Goal: Task Accomplishment & Management: Use online tool/utility

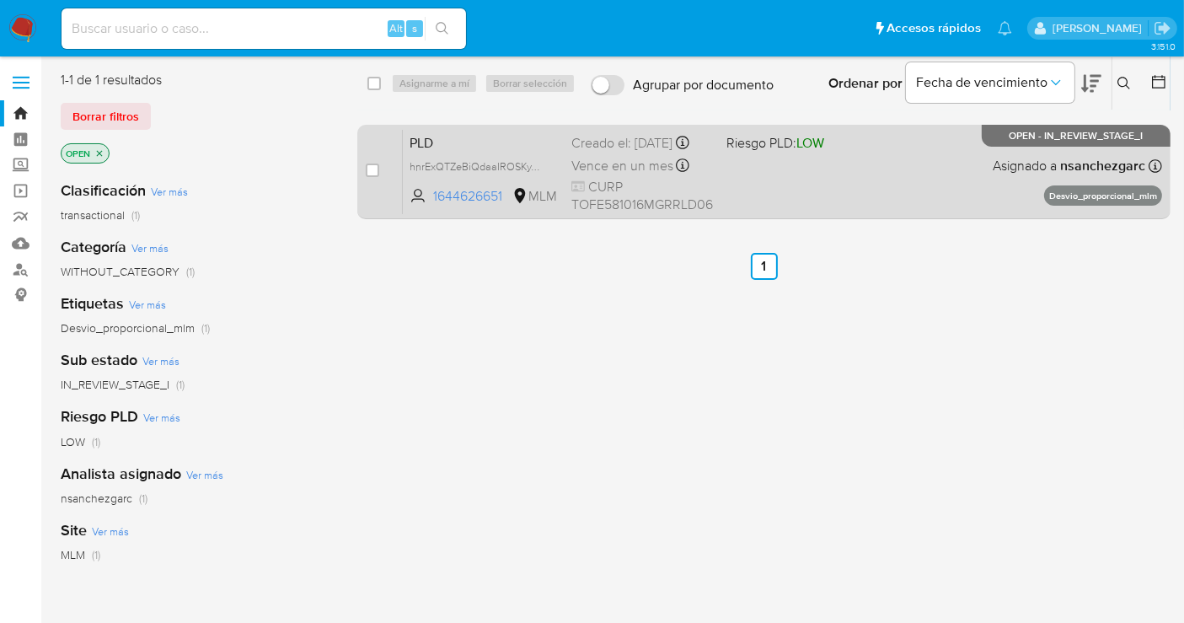
click at [652, 175] on span "Vence en un mes" at bounding box center [622, 166] width 102 height 19
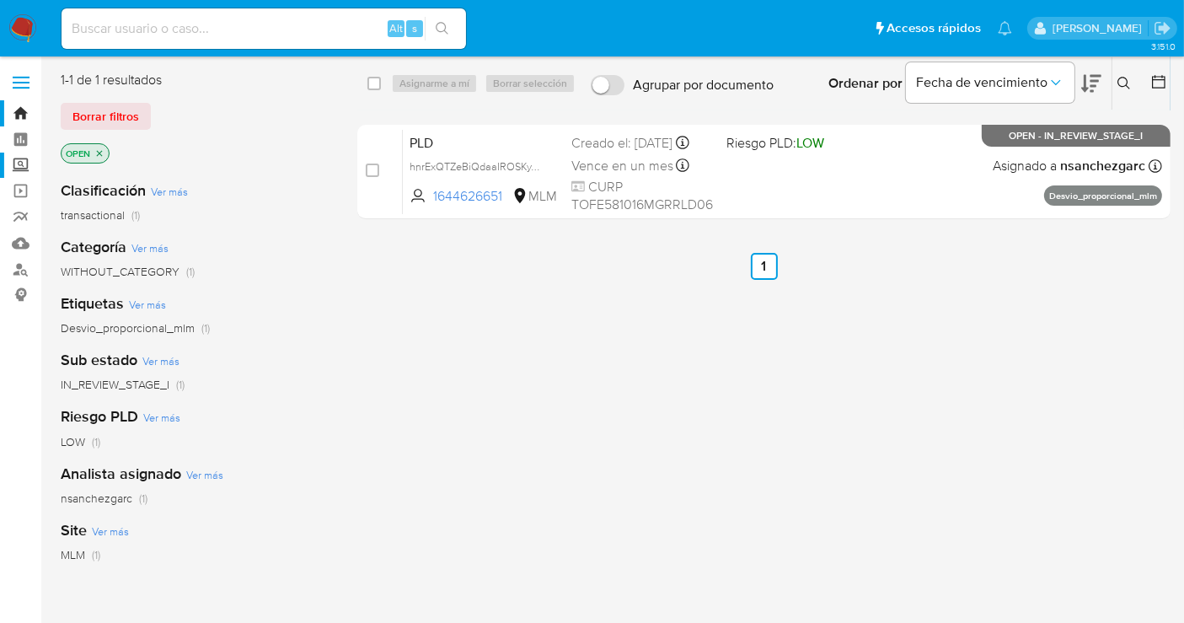
click at [14, 167] on label "Screening" at bounding box center [100, 166] width 201 height 26
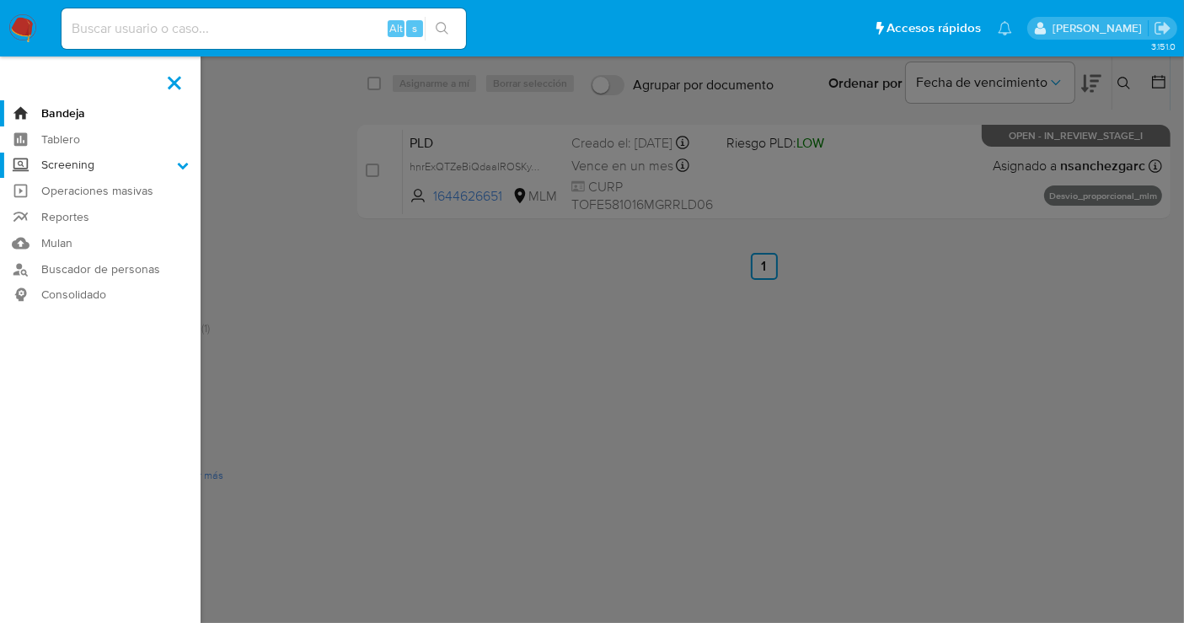
click at [0, 0] on input "Screening" at bounding box center [0, 0] width 0 height 0
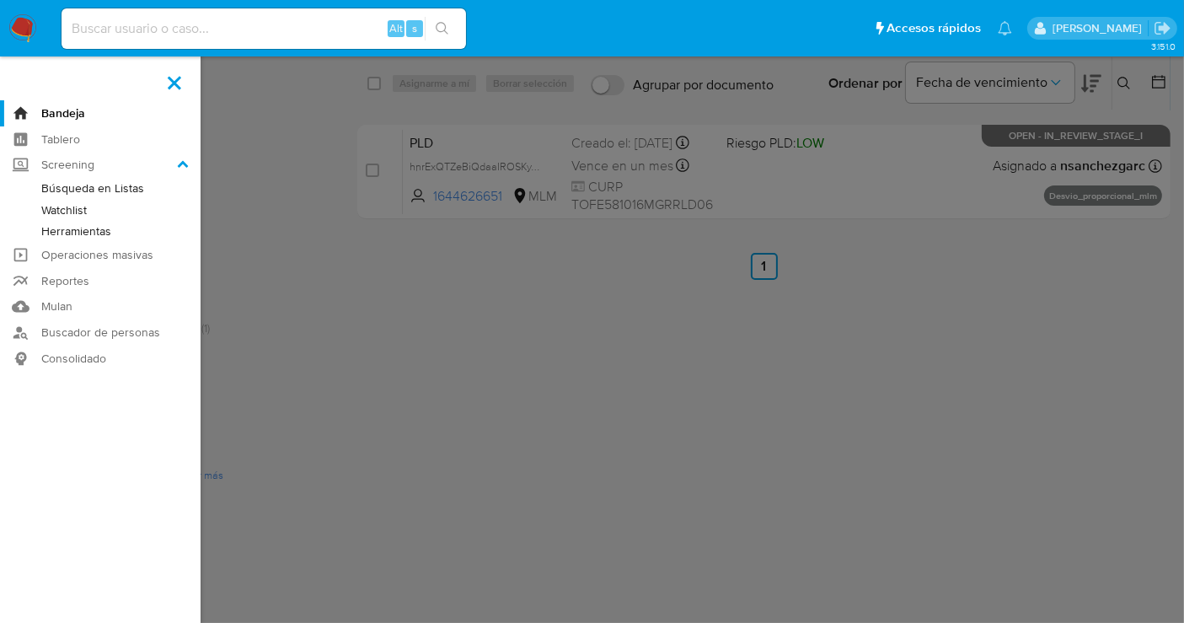
click at [65, 225] on link "Herramientas" at bounding box center [100, 231] width 201 height 21
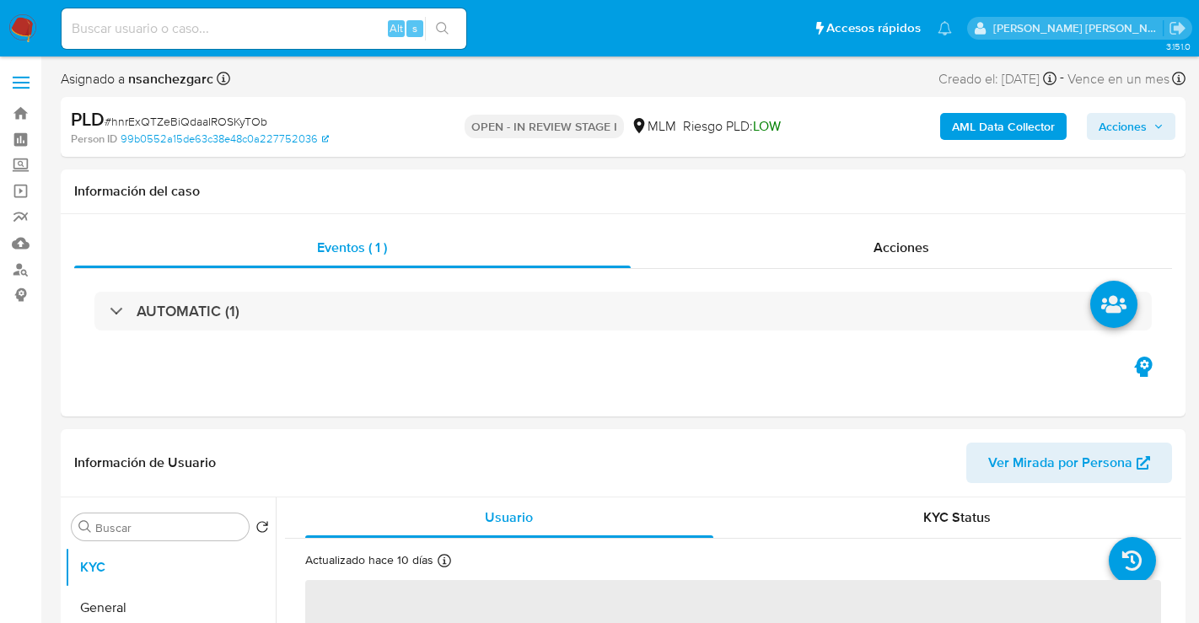
select select "10"
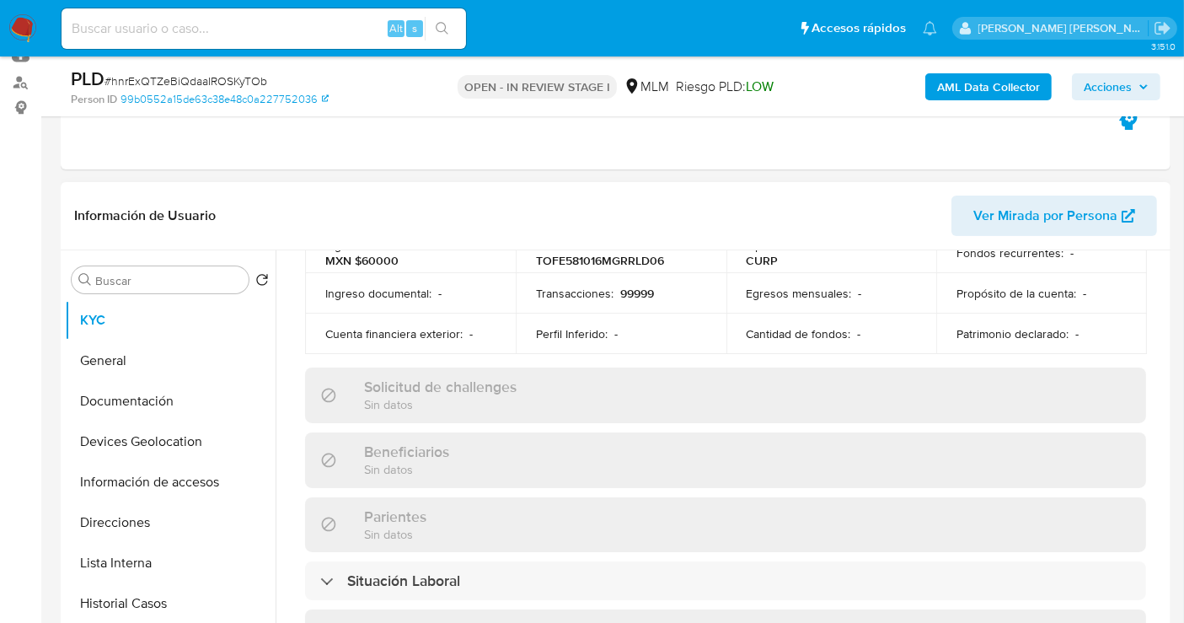
scroll to position [596, 0]
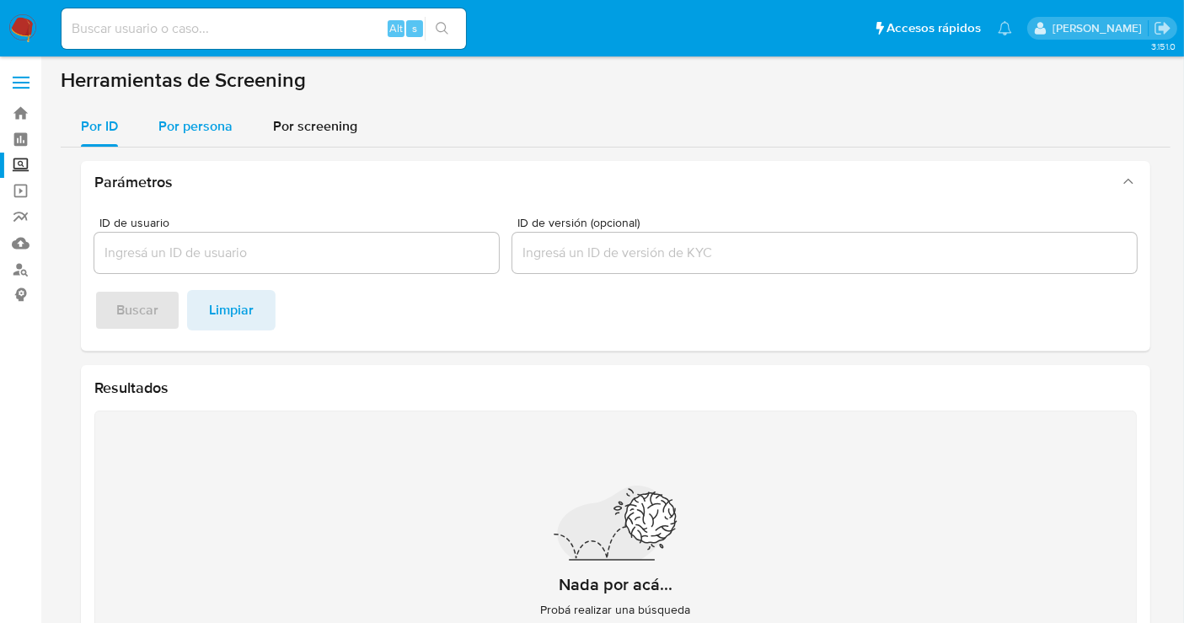
click at [204, 134] on span "Por persona" at bounding box center [195, 125] width 74 height 19
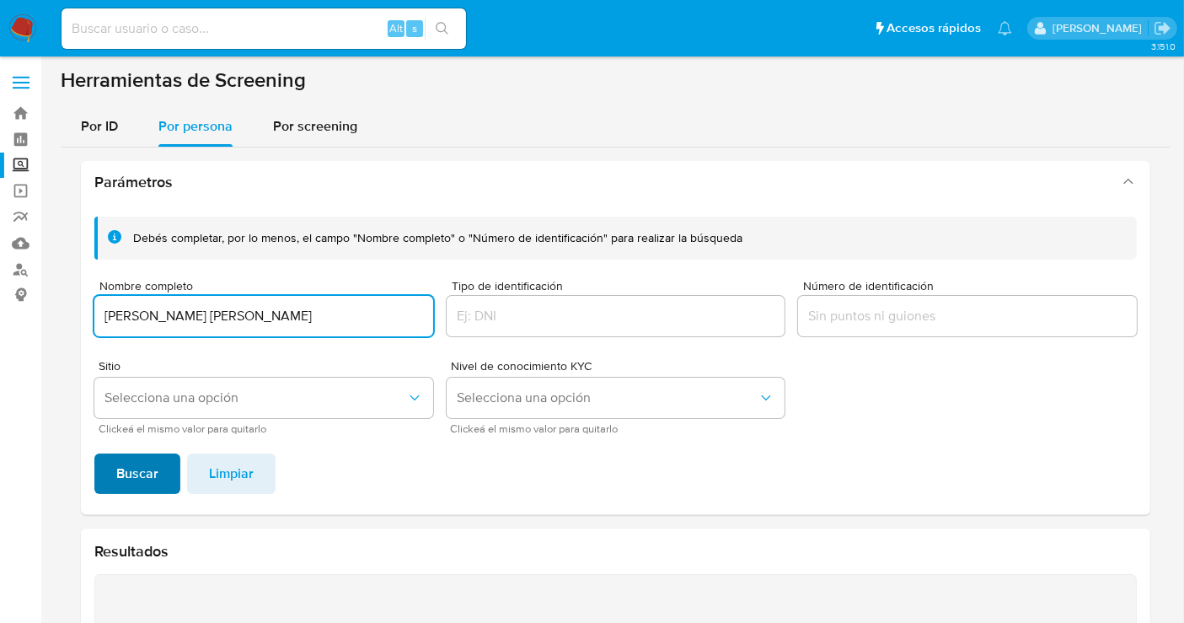
click at [159, 482] on button "Buscar" at bounding box center [137, 473] width 86 height 40
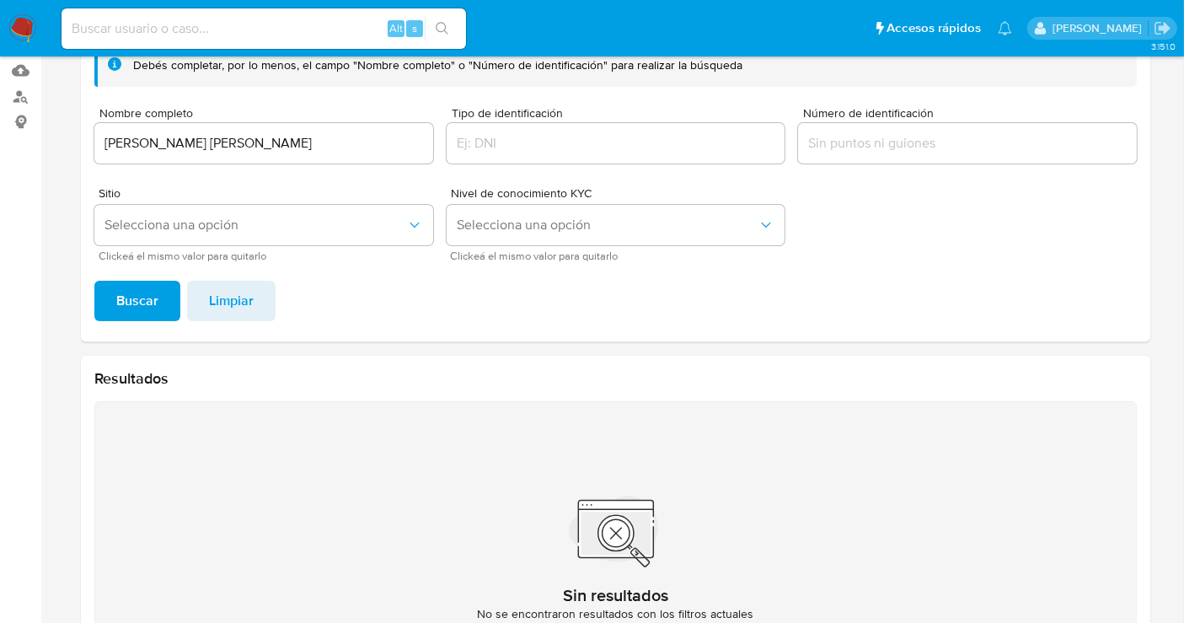
scroll to position [2, 0]
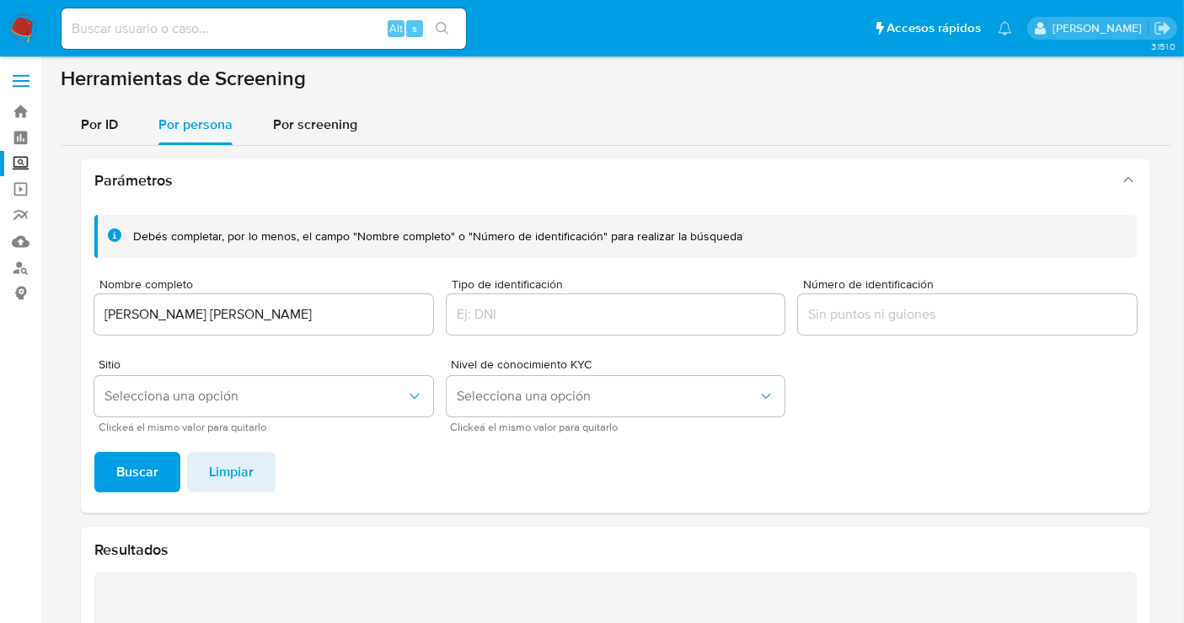
click at [159, 308] on input "[PERSON_NAME] [PERSON_NAME]" at bounding box center [263, 314] width 339 height 22
paste button "submit"
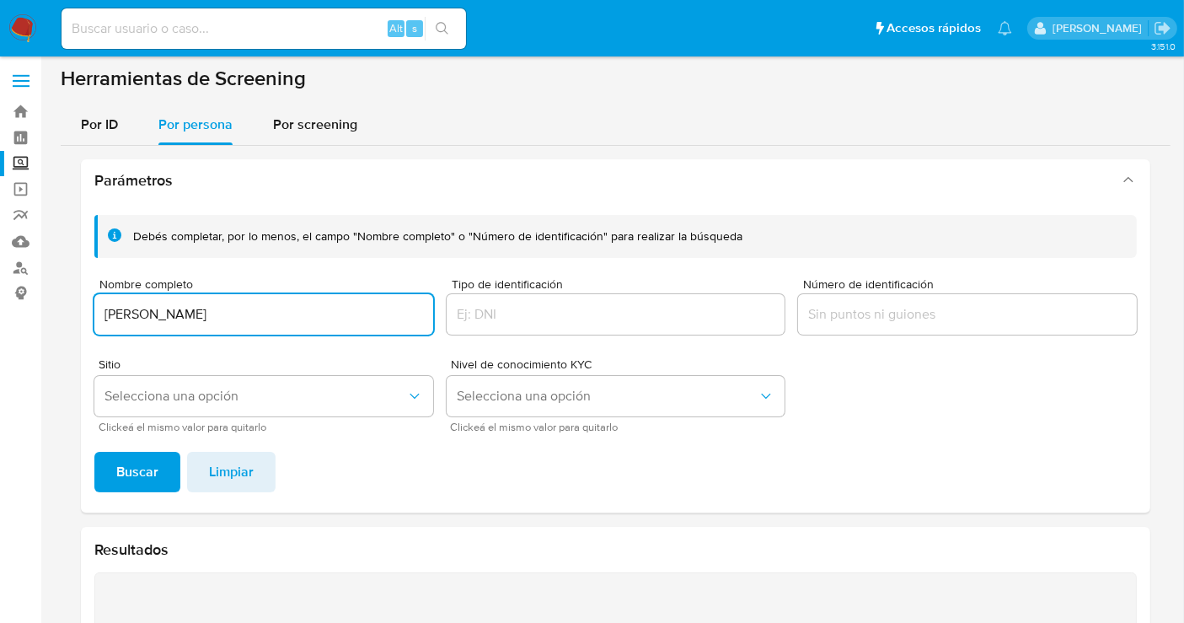
type input "DANIEL EDUARDO MOJICA GUERRERO"
click at [120, 462] on span "Buscar" at bounding box center [137, 471] width 42 height 37
click at [177, 299] on div "DANIEL EDUARDO MOJICA GUERRERO" at bounding box center [263, 314] width 339 height 40
click at [177, 316] on input "DANIEL EDUARDO MOJICA GUERRERO" at bounding box center [263, 314] width 339 height 22
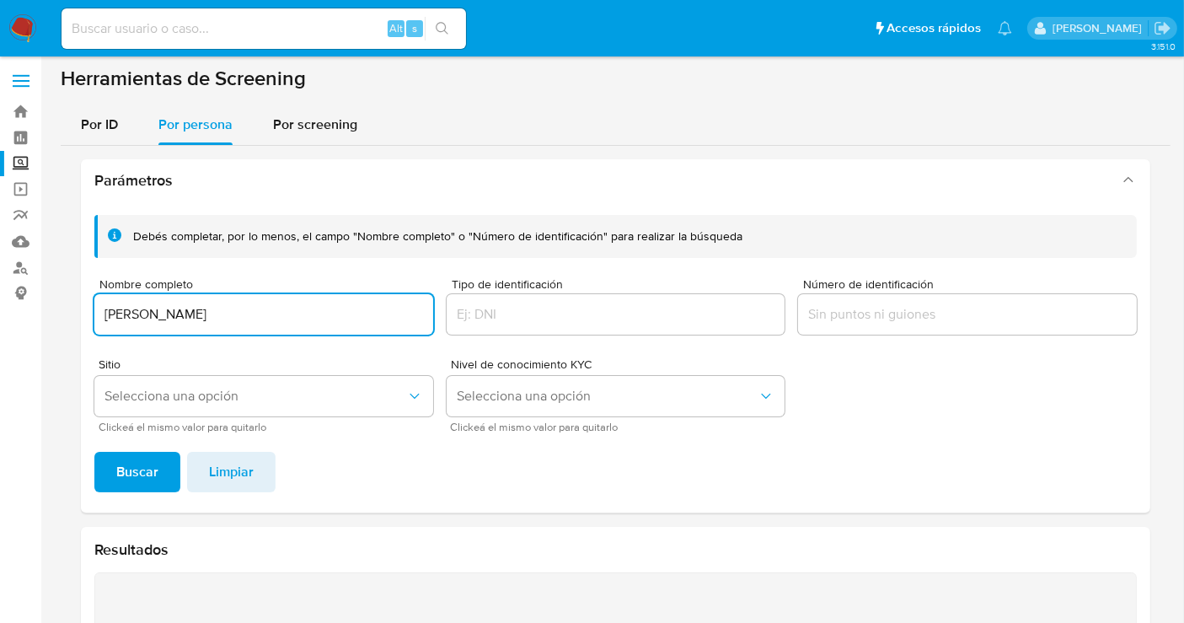
click at [177, 316] on input "DANIEL EDUARDO MOJICA GUERRERO" at bounding box center [263, 314] width 339 height 22
type input "YESSICA GUADALUPE LEON CAMPOS"
click at [126, 477] on span "Buscar" at bounding box center [137, 471] width 42 height 37
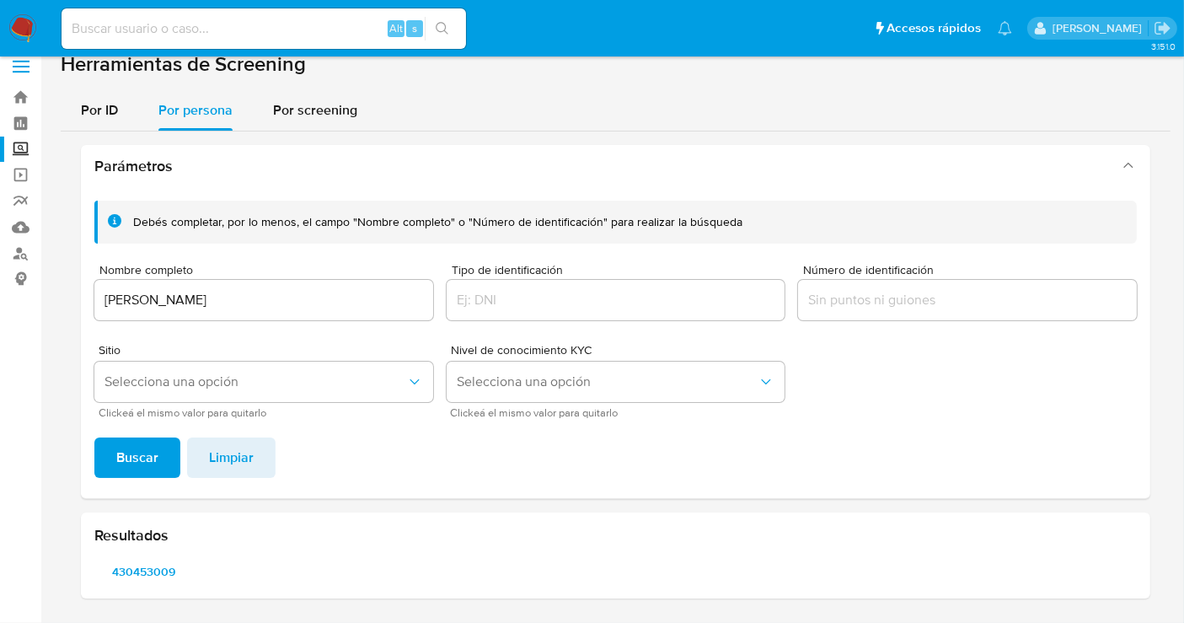
scroll to position [14, 0]
click at [156, 568] on span "430453009" at bounding box center [143, 573] width 75 height 24
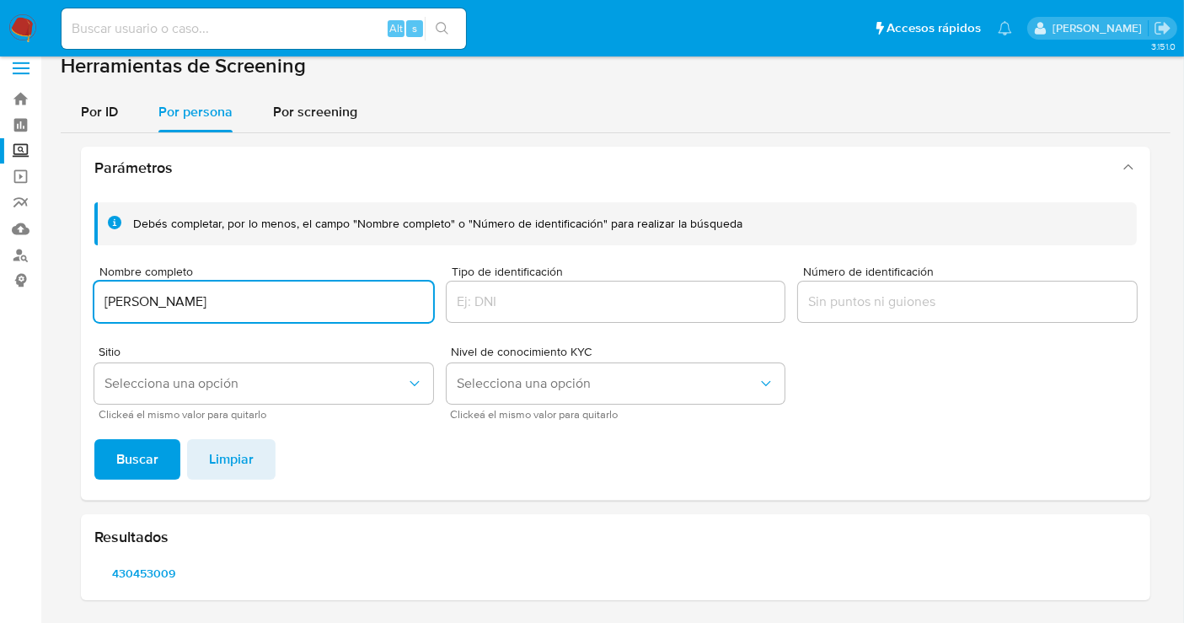
click at [237, 297] on input "YESSICA GUADALUPE LEON CAMPOS" at bounding box center [263, 302] width 339 height 22
type input "MARIA LAURA MUÑOZ PRADO"
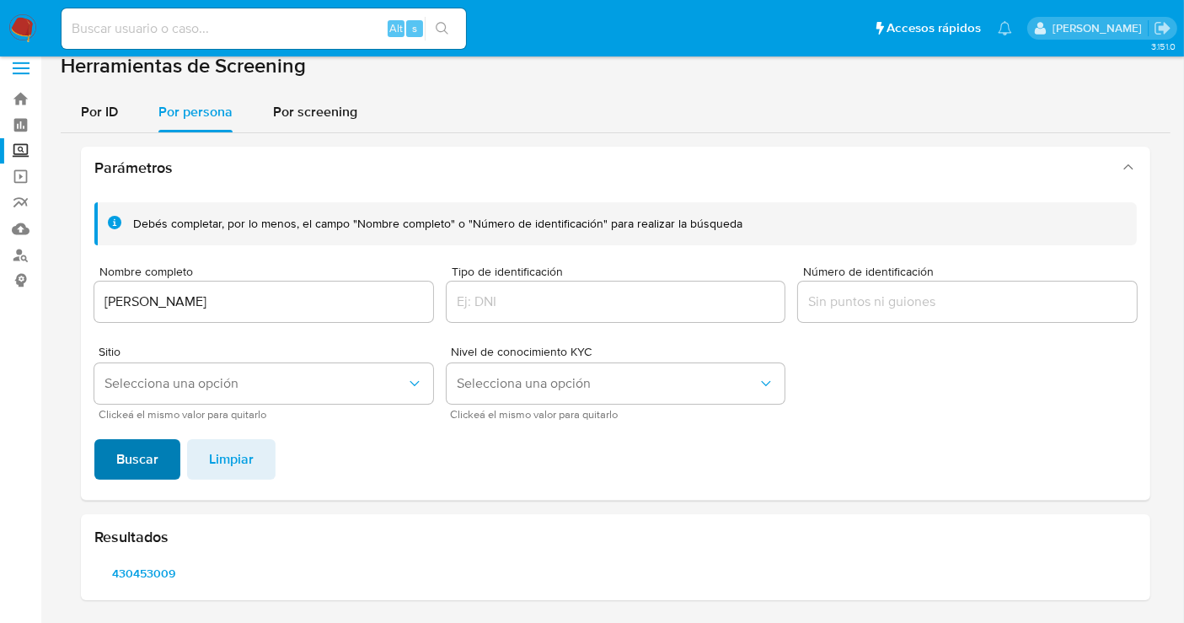
click at [149, 468] on span "Buscar" at bounding box center [137, 459] width 42 height 37
click at [153, 573] on span "92005199" at bounding box center [143, 573] width 75 height 24
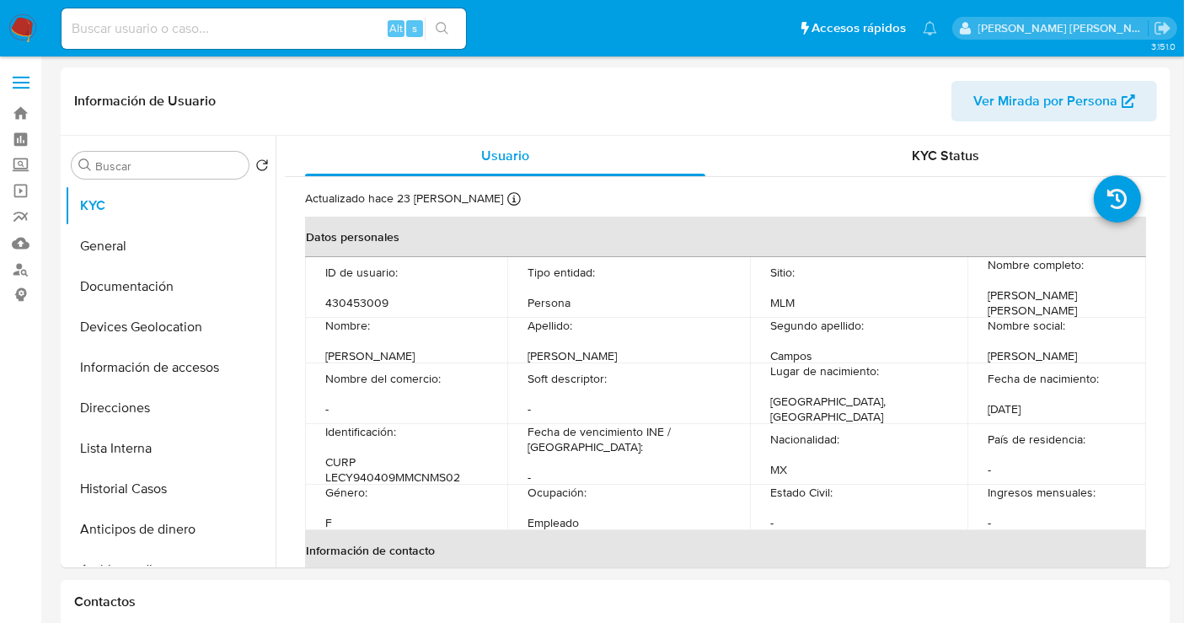
select select "10"
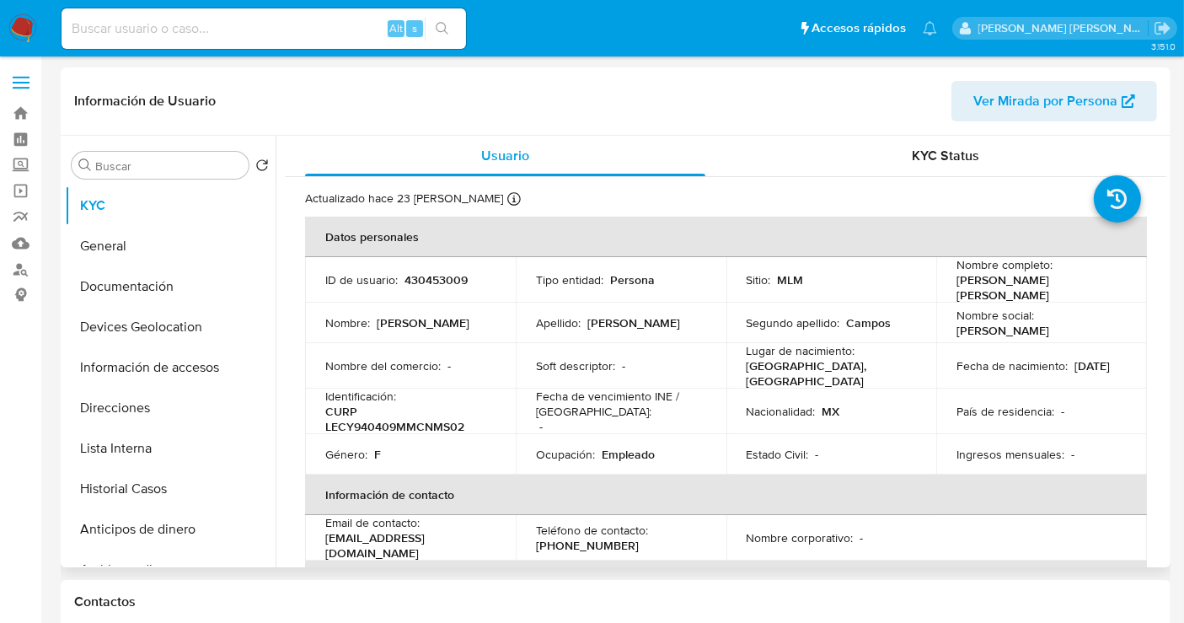
click at [454, 273] on p "430453009" at bounding box center [436, 279] width 63 height 15
copy p "430453009"
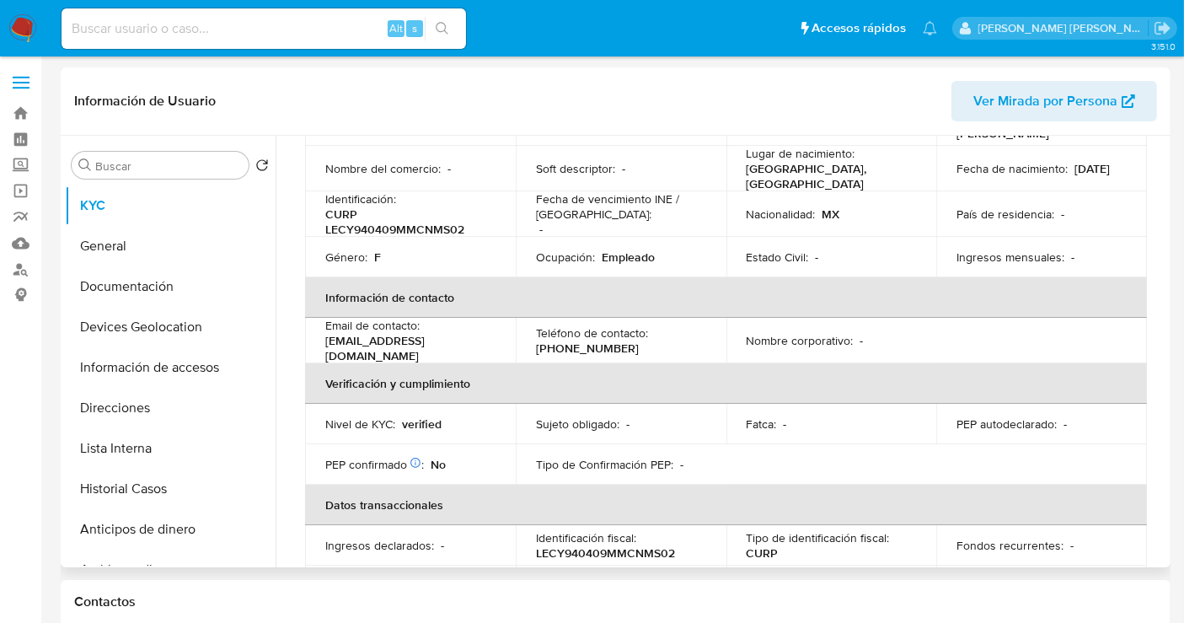
scroll to position [132, 0]
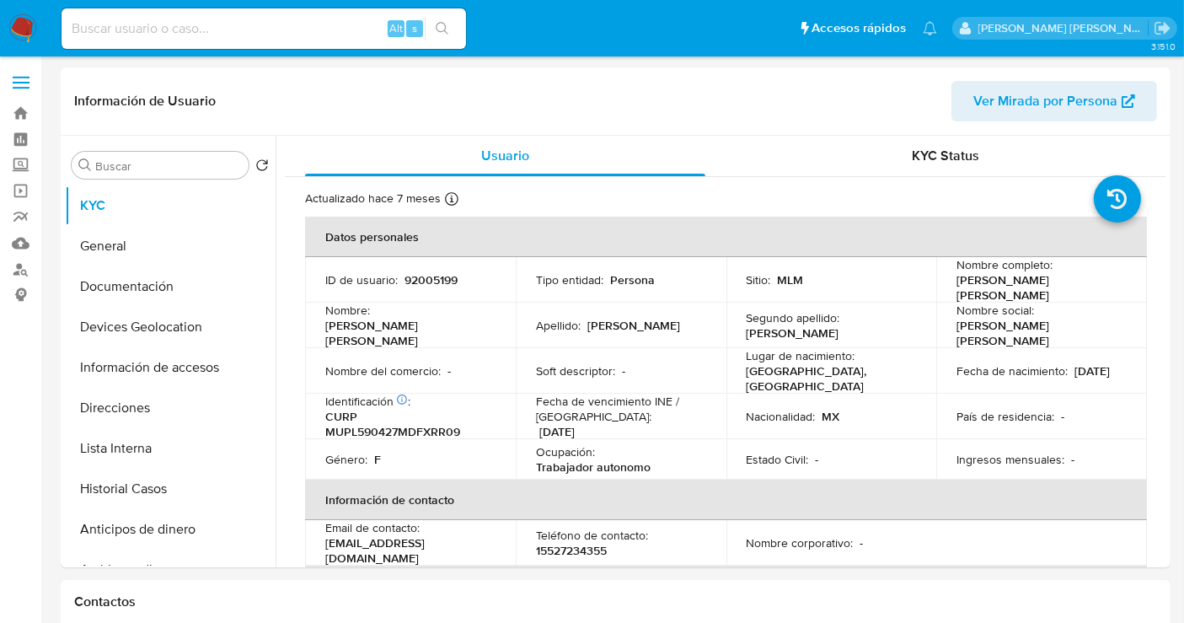
select select "10"
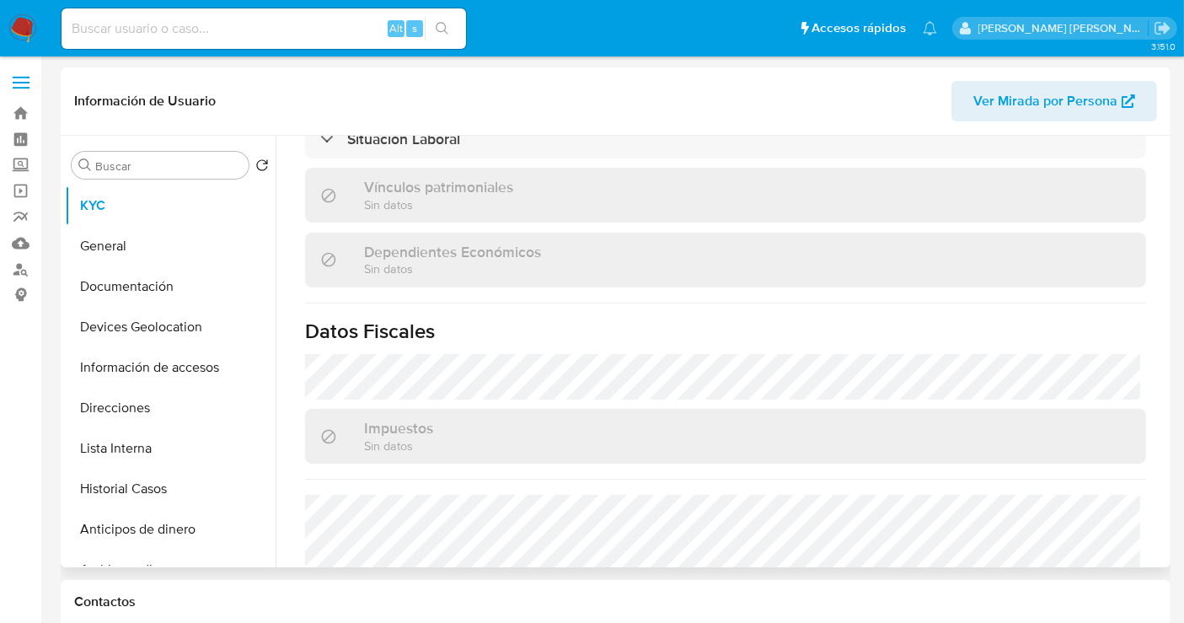
scroll to position [1064, 0]
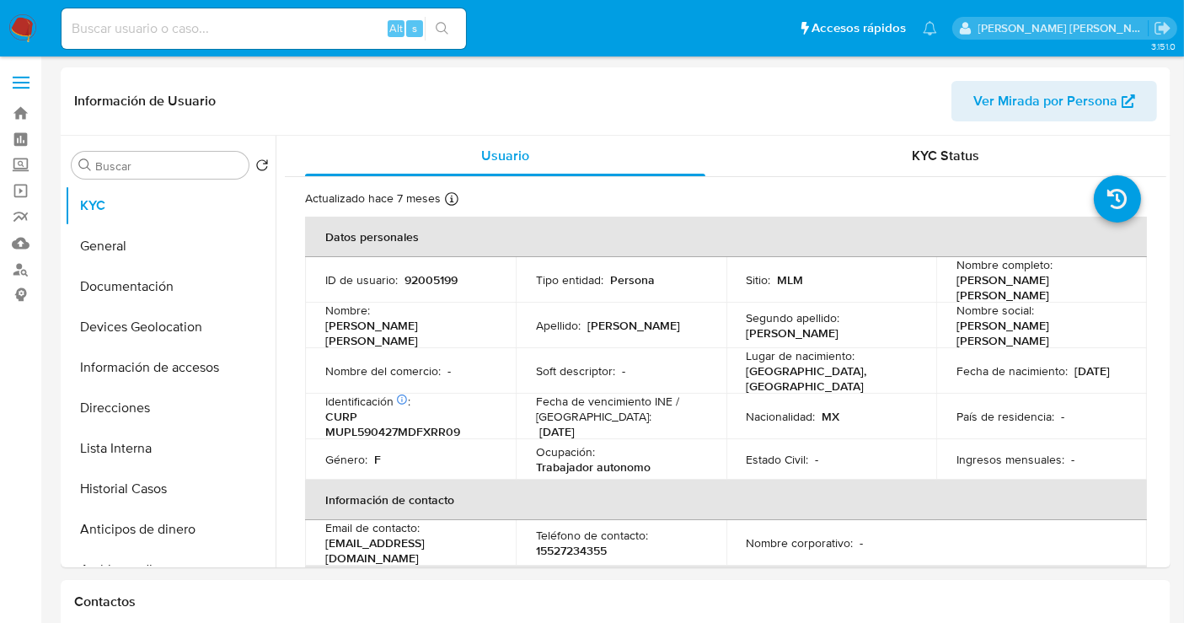
select select "10"
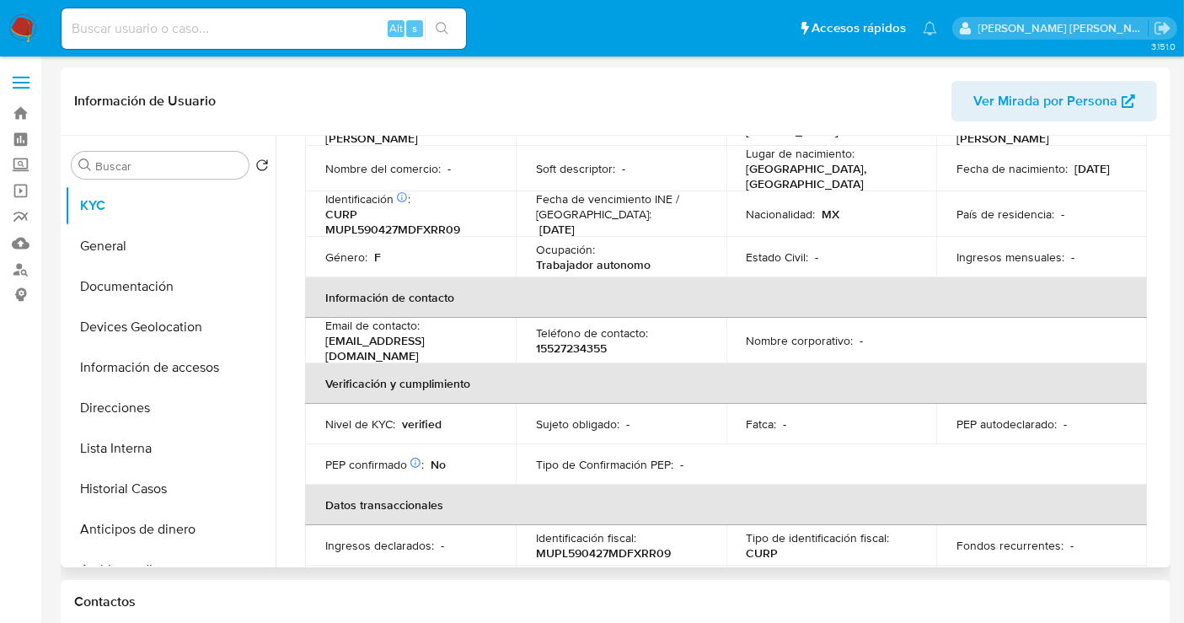
scroll to position [94, 0]
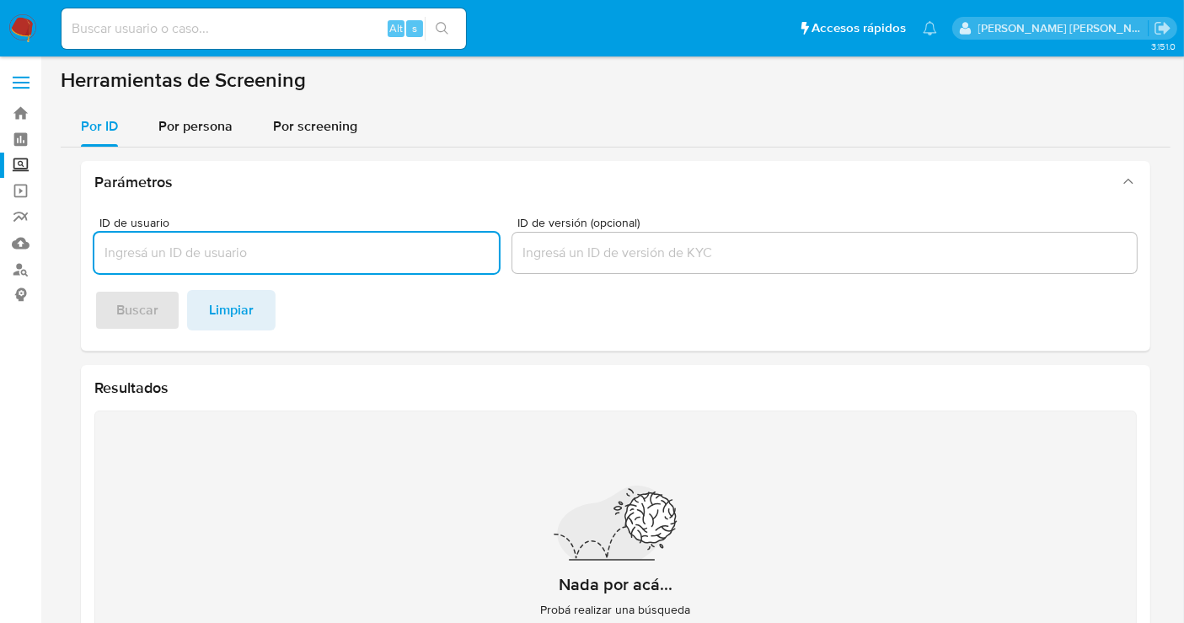
click at [33, 38] on img at bounding box center [22, 28] width 29 height 29
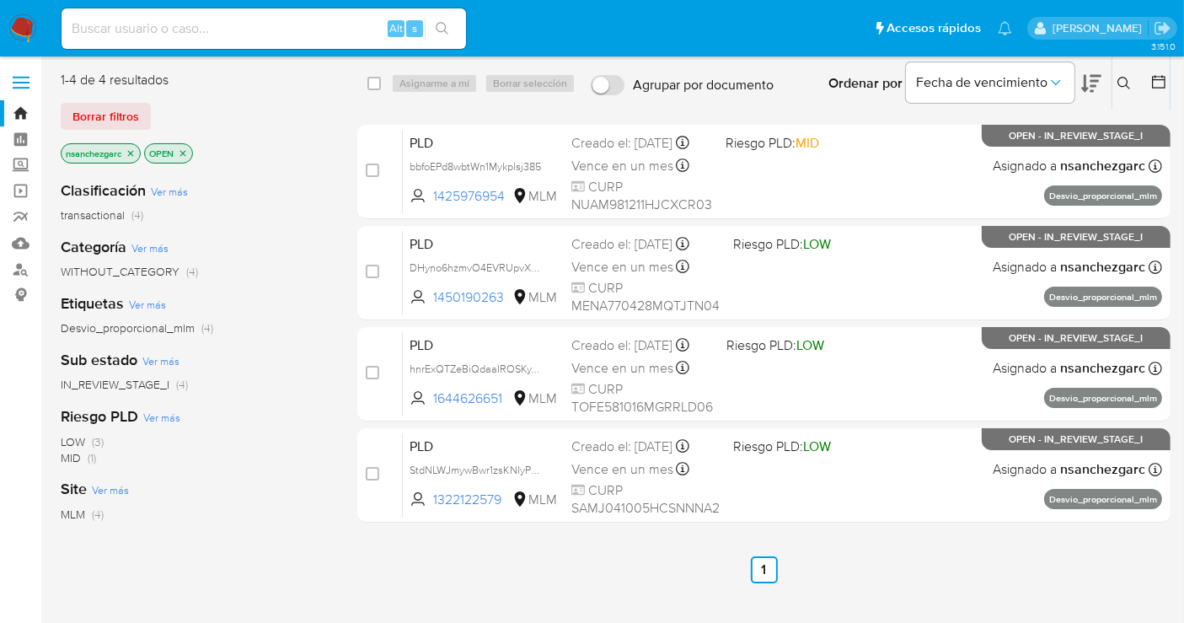
click at [1117, 73] on button at bounding box center [1127, 83] width 28 height 20
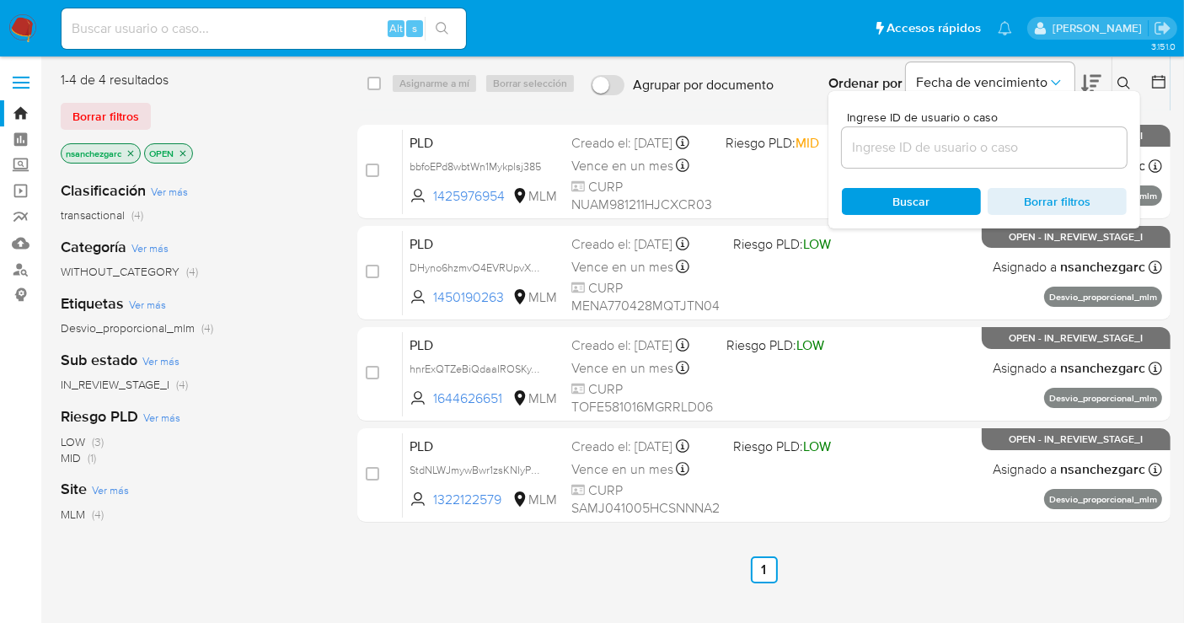
click at [880, 148] on input at bounding box center [984, 148] width 285 height 22
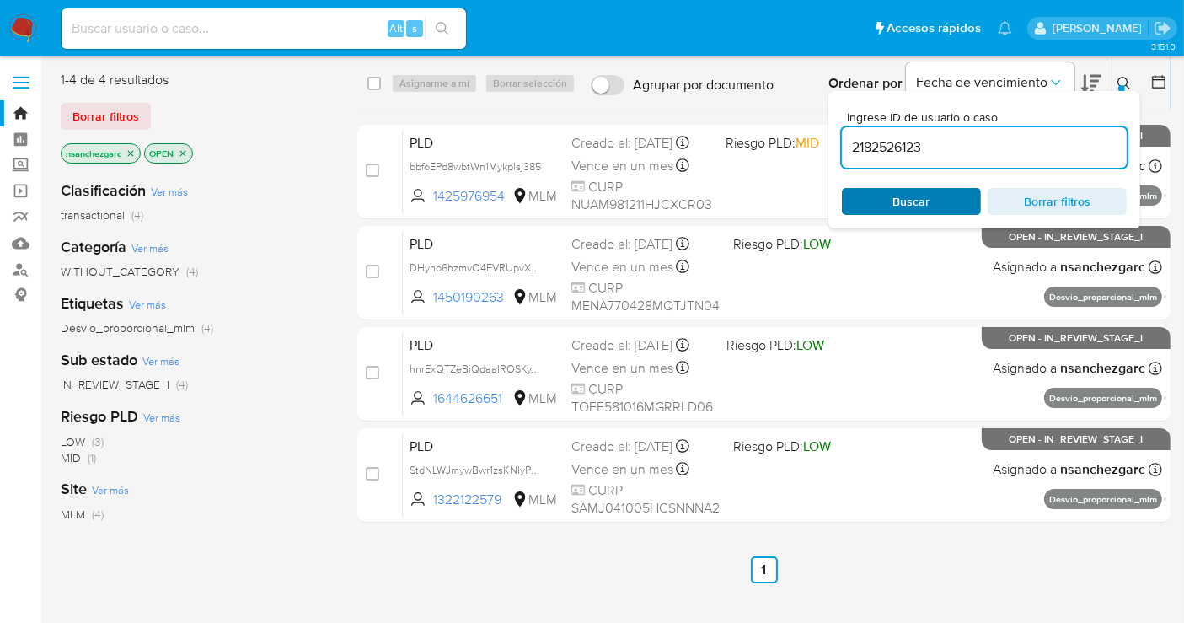
type input "2182526123"
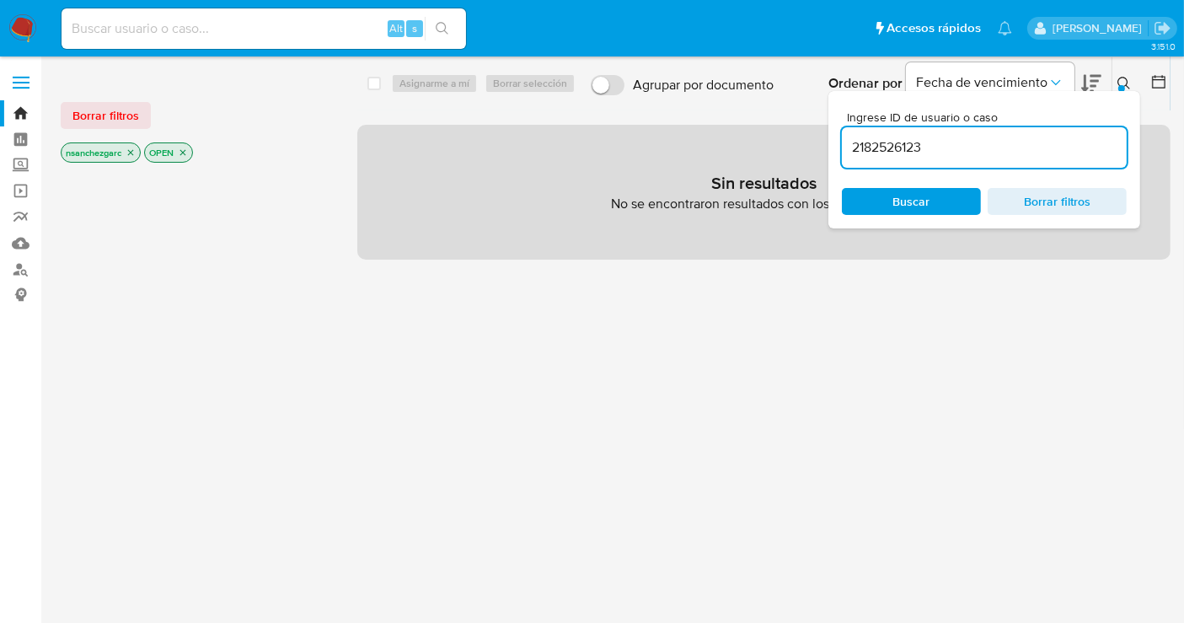
click at [132, 153] on icon "close-filter" at bounding box center [131, 153] width 10 height 10
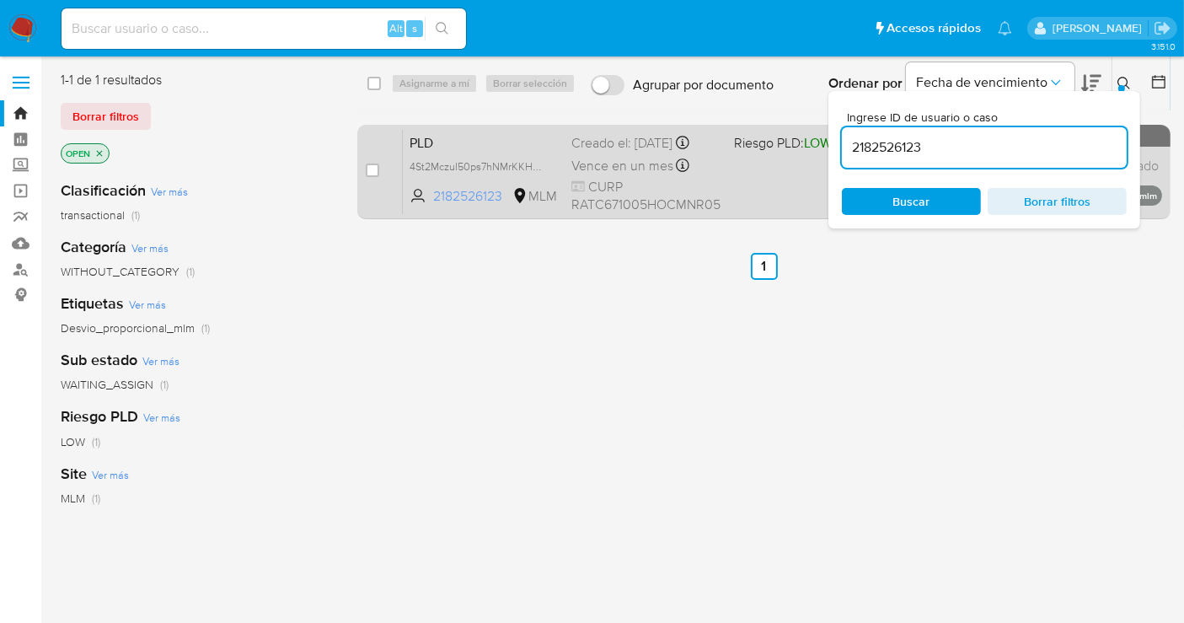
drag, startPoint x: 534, startPoint y: 164, endPoint x: 536, endPoint y: 187, distance: 22.8
click at [534, 169] on span "4St2MczuI50ps7hNMrKKHYf6" at bounding box center [478, 165] width 137 height 19
click at [375, 169] on input "checkbox" at bounding box center [372, 170] width 13 height 13
checkbox input "true"
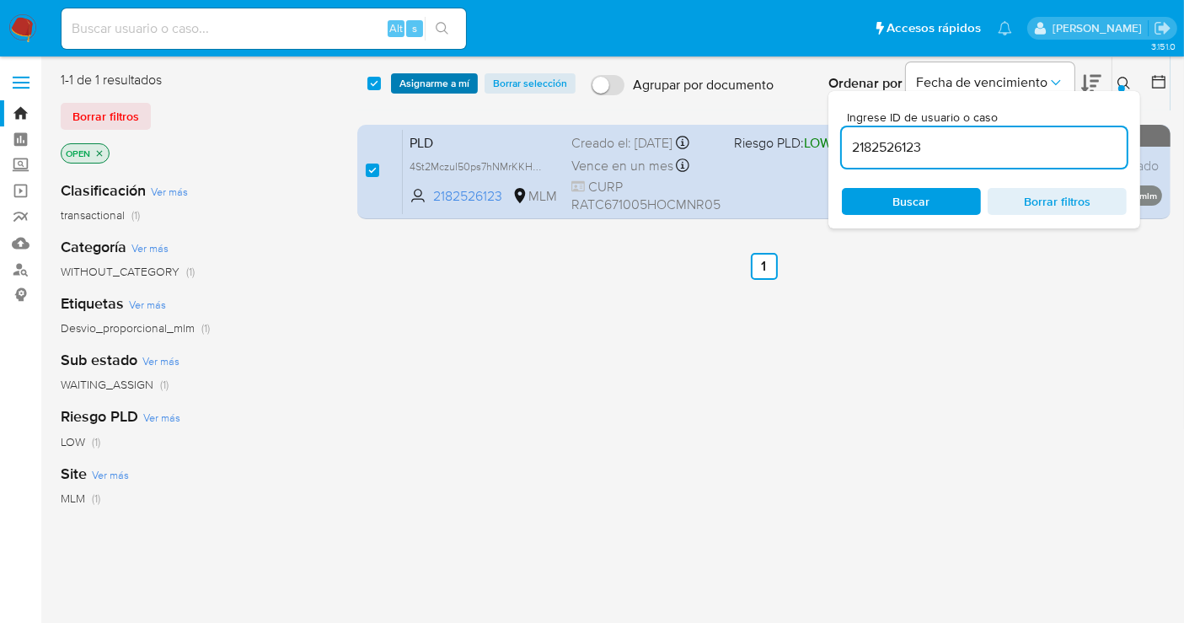
click at [422, 83] on span "Asignarme a mí" at bounding box center [435, 83] width 70 height 17
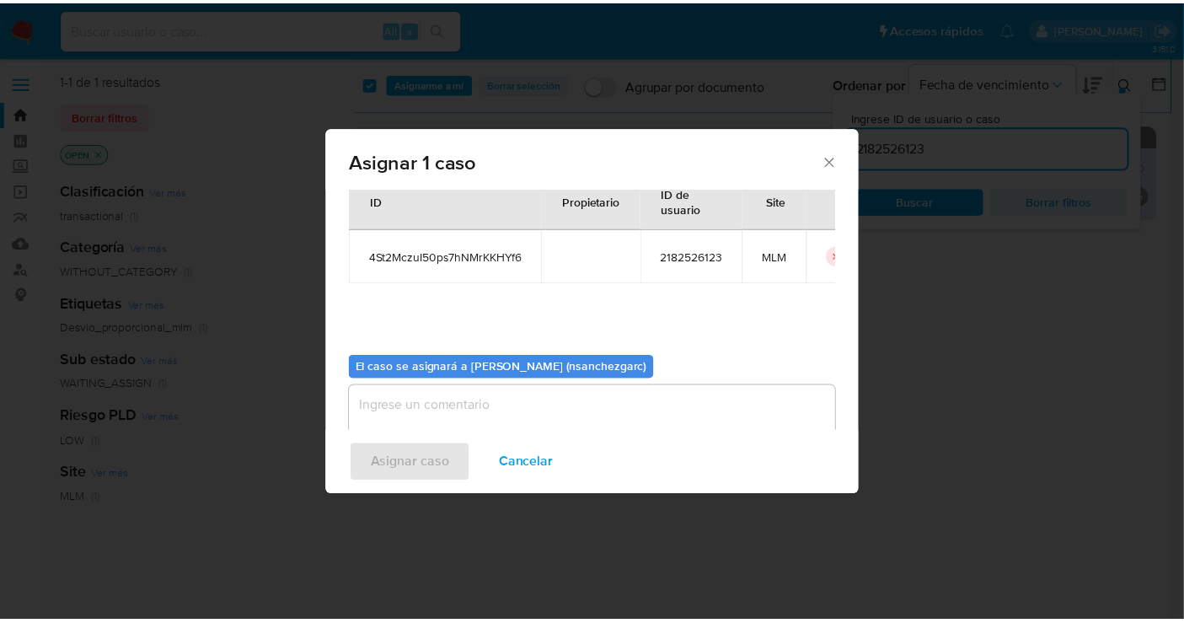
scroll to position [86, 0]
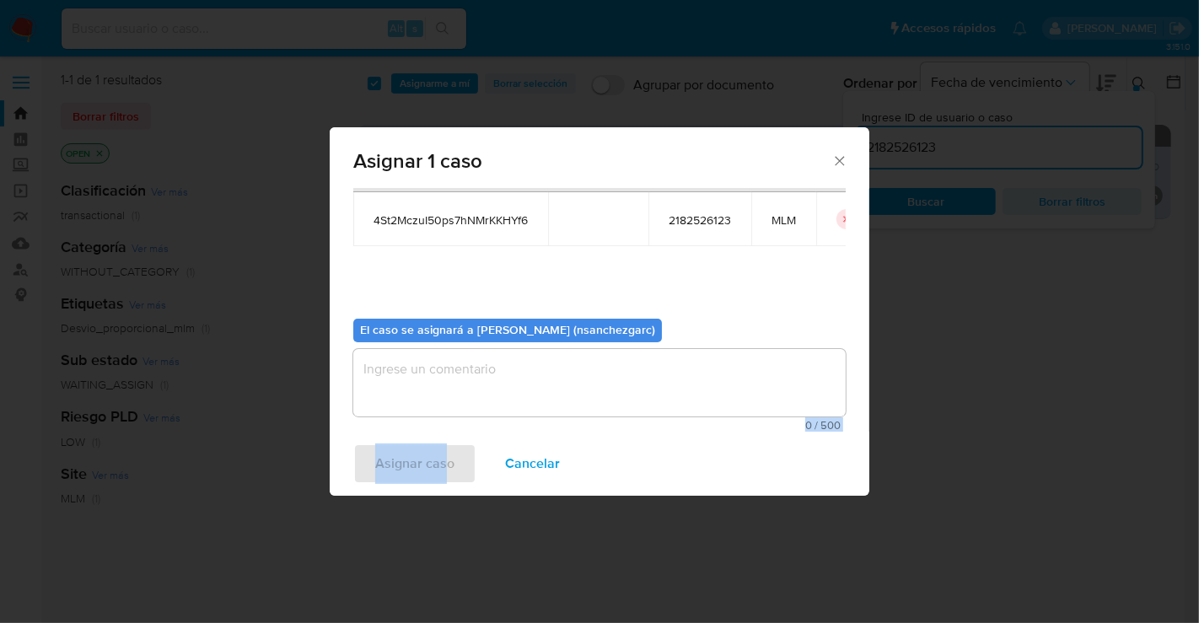
drag, startPoint x: 432, startPoint y: 440, endPoint x: 431, endPoint y: 568, distance: 128.1
click at [443, 566] on div "Asignar 1 caso Casos a asignar: ID Propietario ID de usuario Site 4St2MczuI50ps…" at bounding box center [599, 311] width 1199 height 623
click at [448, 374] on textarea "assign-modal" at bounding box center [599, 382] width 492 height 67
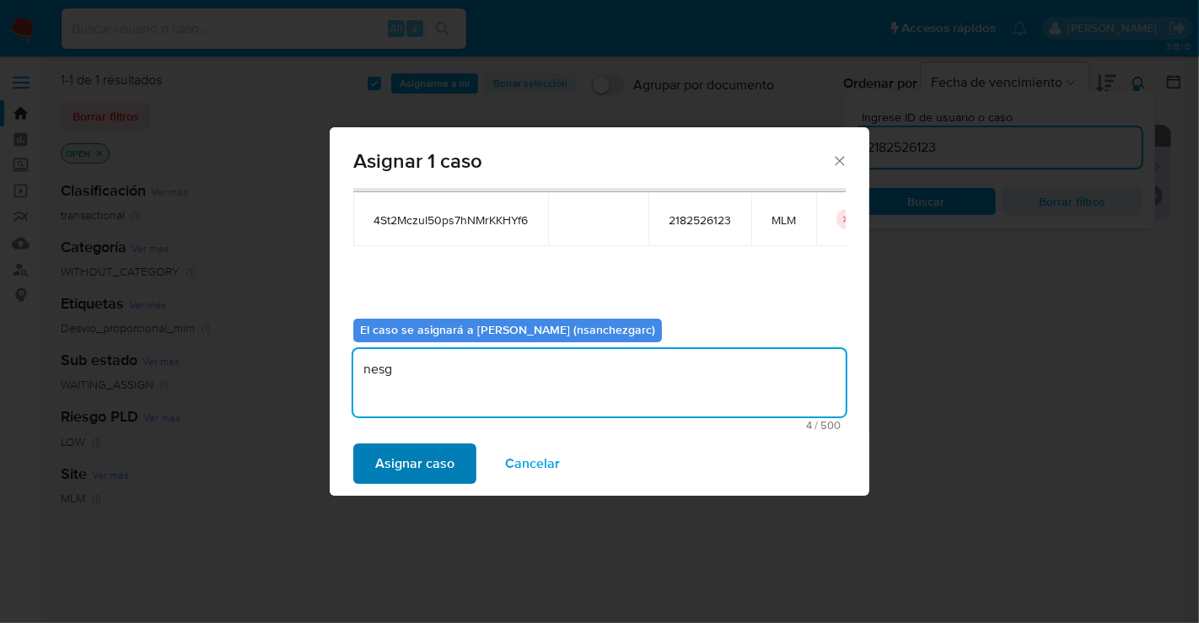
type textarea "nesg"
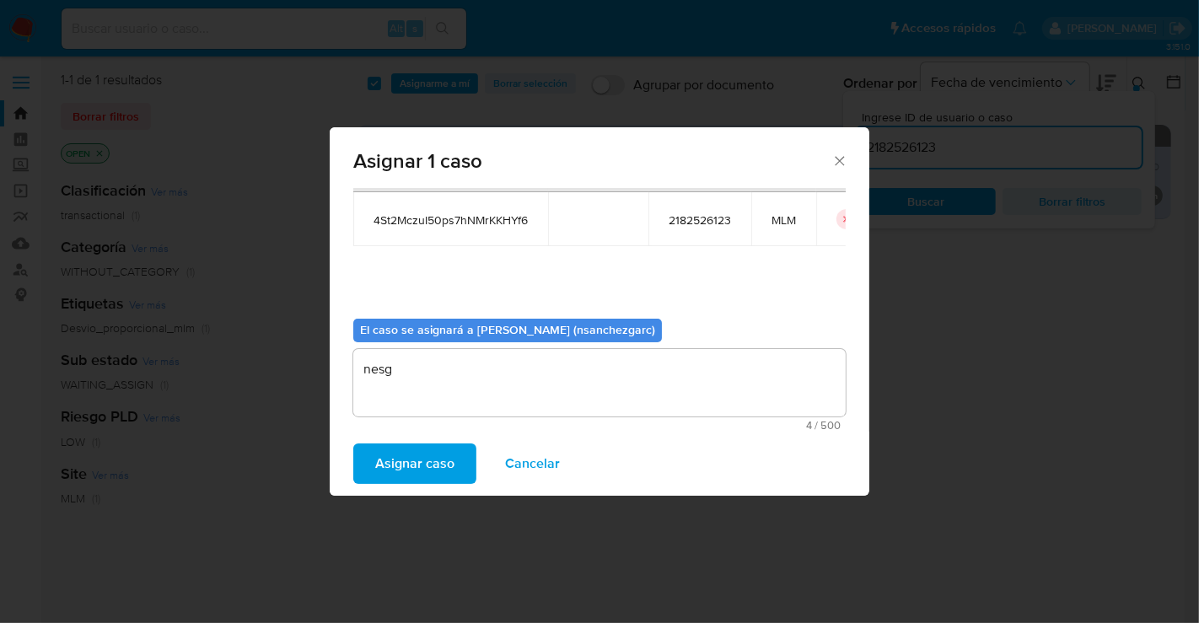
click at [436, 460] on span "Asignar caso" at bounding box center [414, 463] width 79 height 37
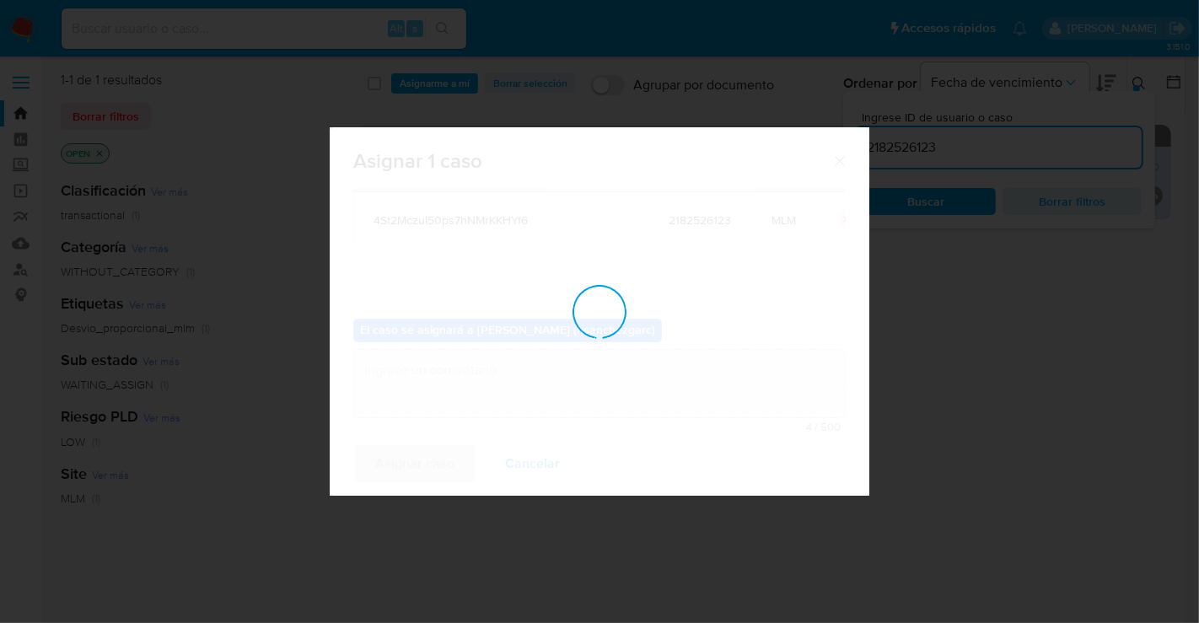
checkbox input "false"
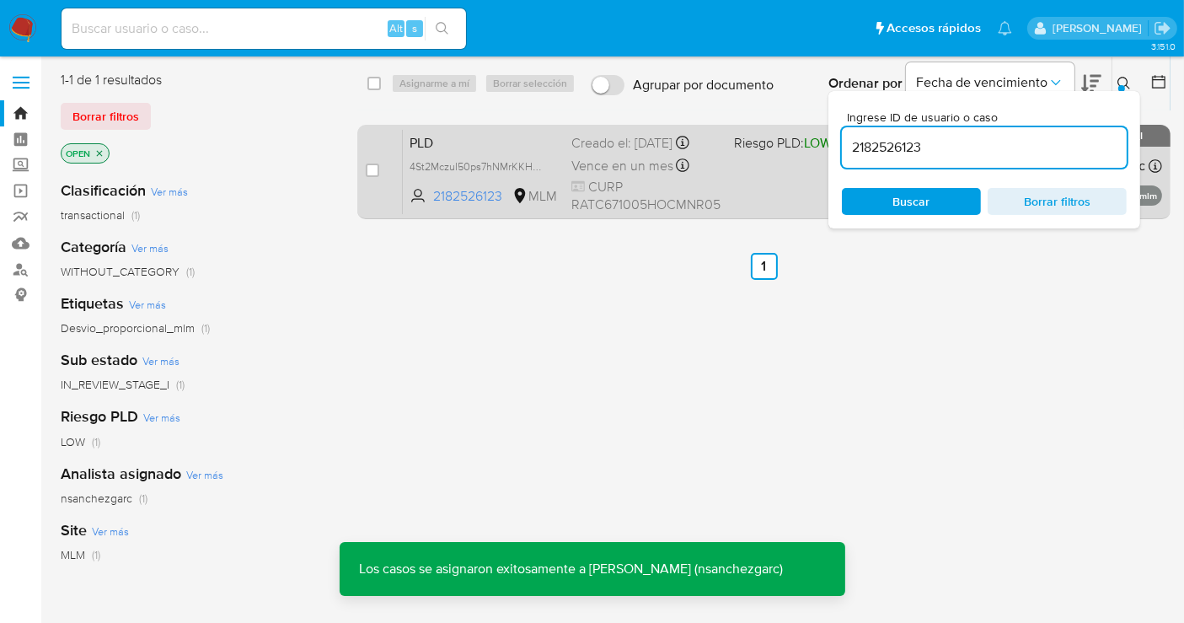
click at [588, 155] on div "Vence en un mes Vence el 10/09/2025 02:05:45" at bounding box center [645, 165] width 149 height 23
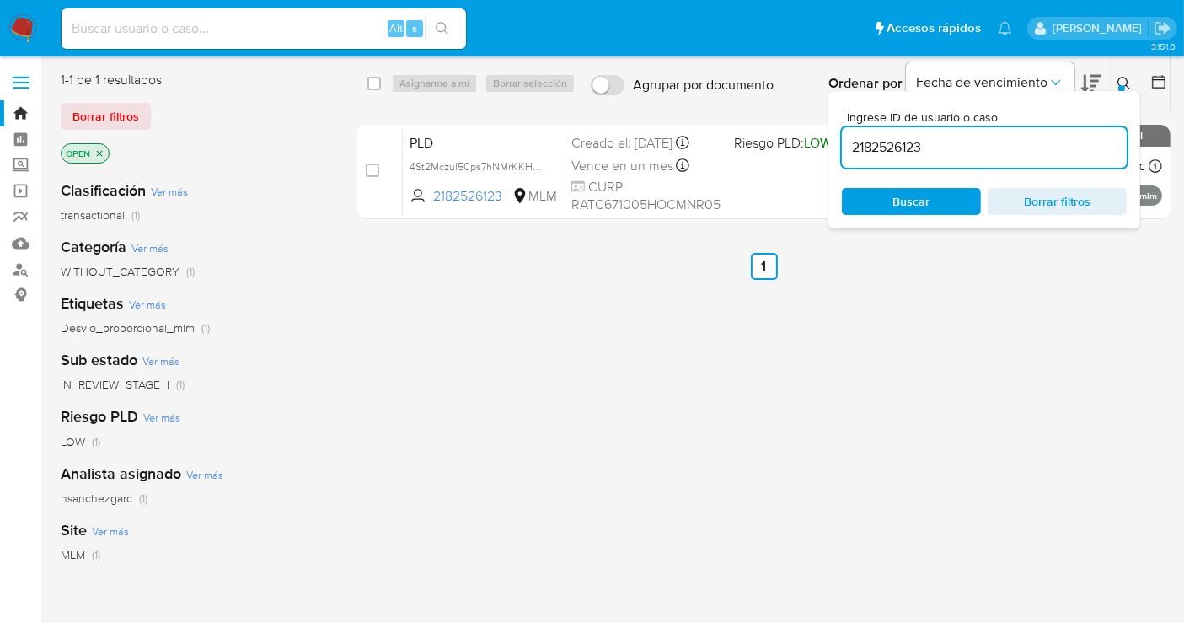
click at [16, 22] on img at bounding box center [22, 28] width 29 height 29
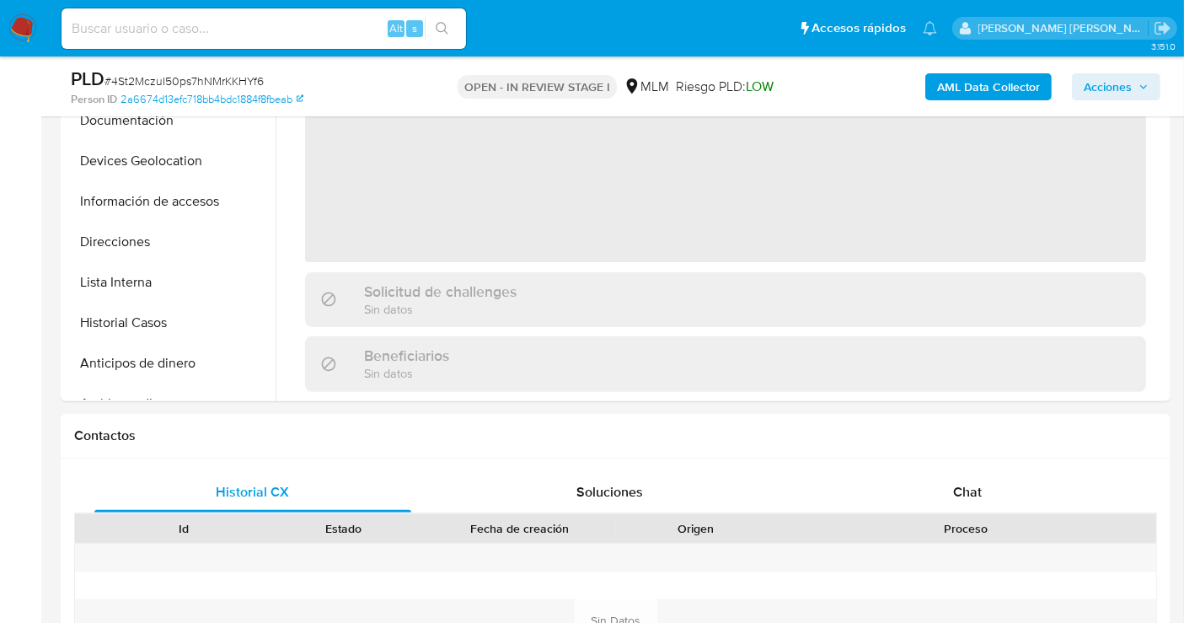
scroll to position [748, 0]
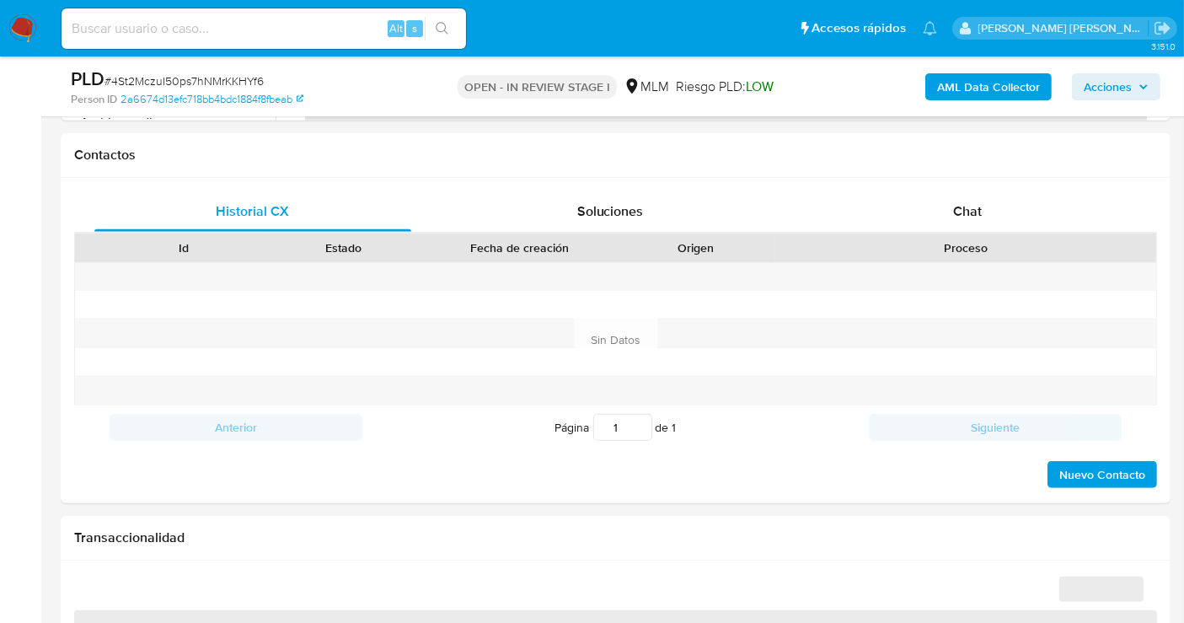
select select "10"
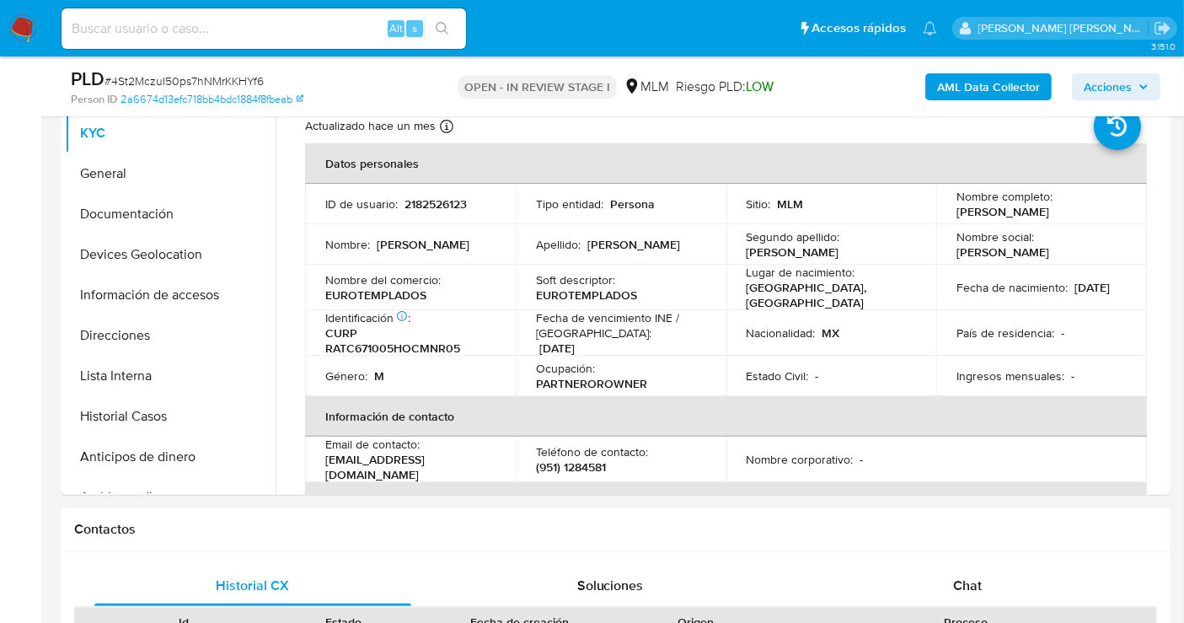
scroll to position [187, 0]
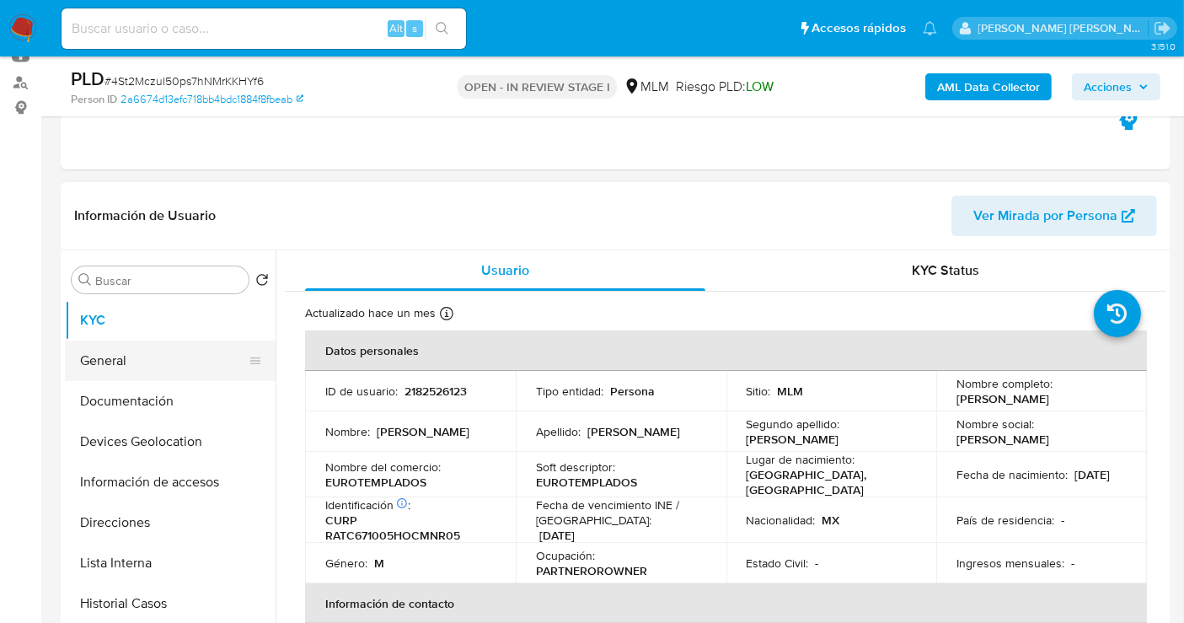
click at [118, 358] on button "General" at bounding box center [163, 361] width 197 height 40
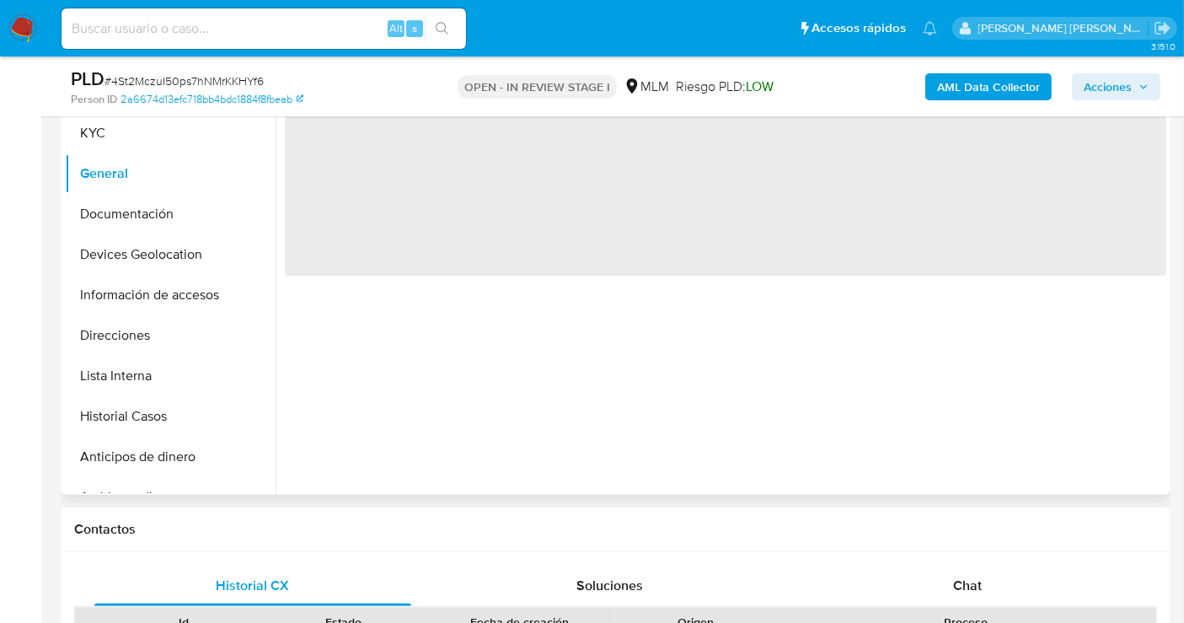
scroll to position [281, 0]
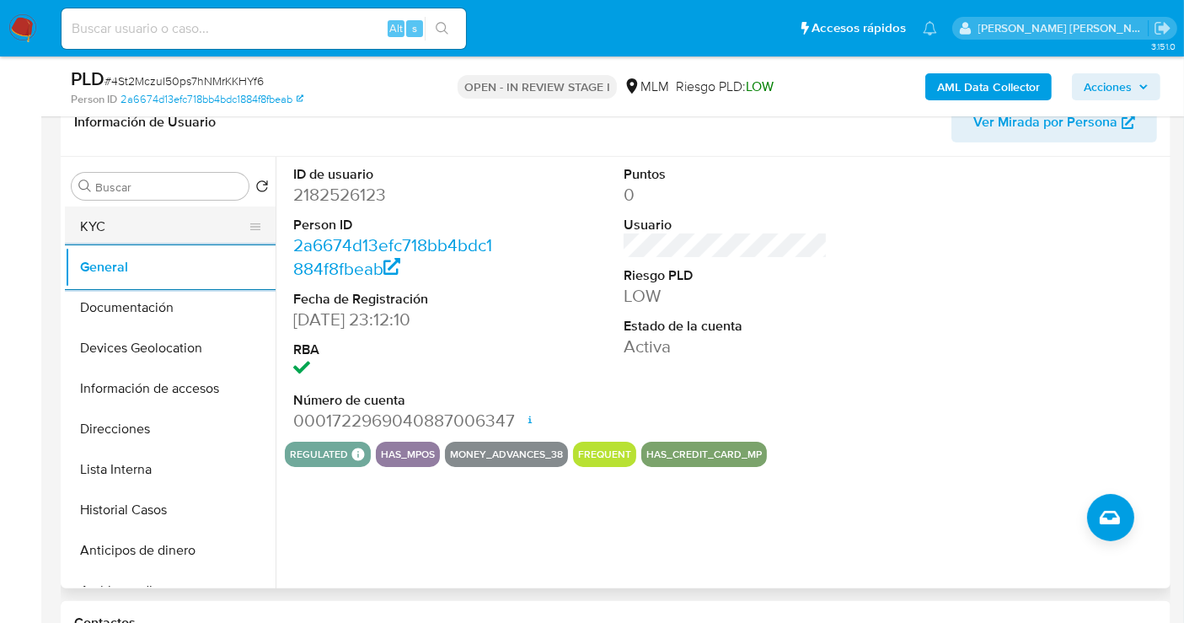
click at [119, 233] on button "KYC" at bounding box center [163, 227] width 197 height 40
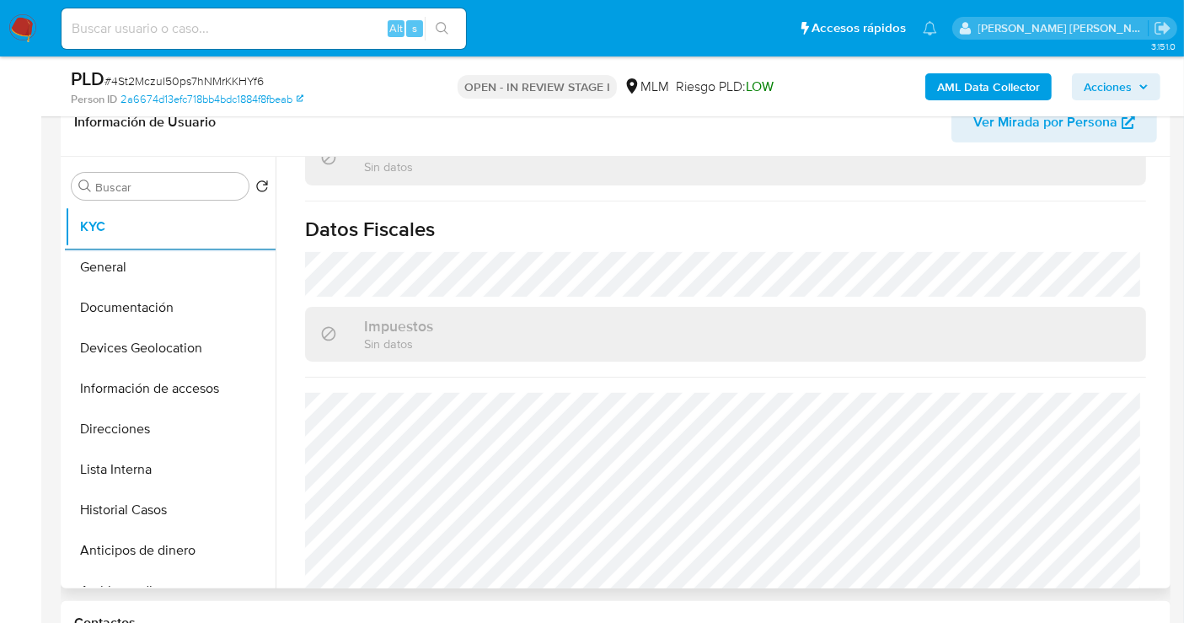
scroll to position [1062, 0]
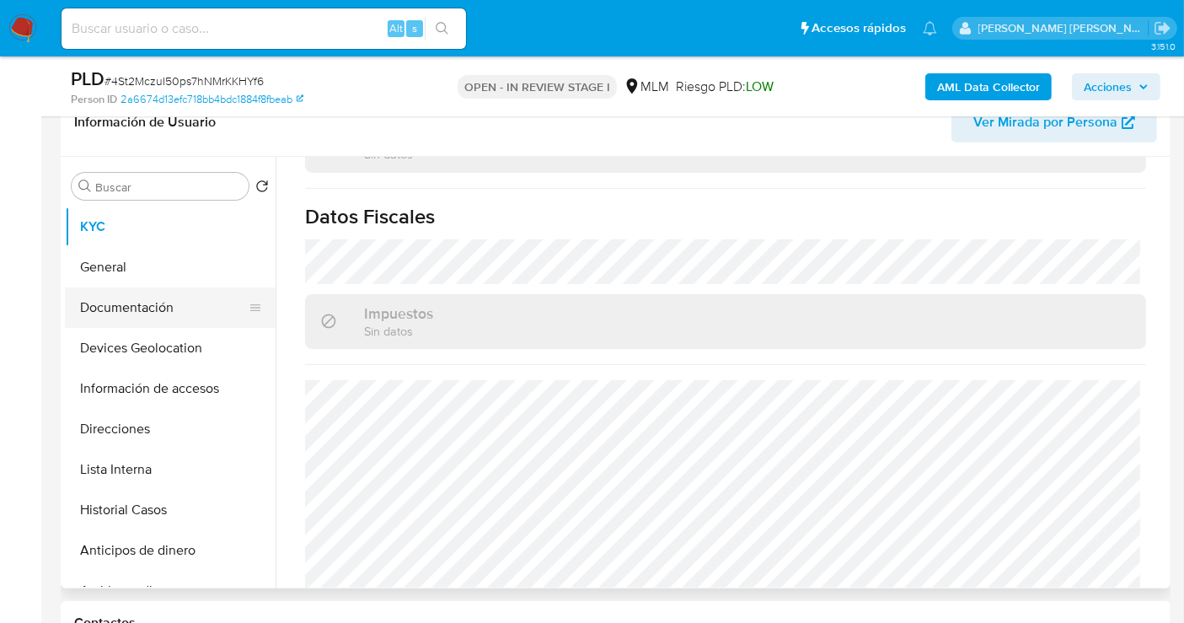
click at [118, 312] on button "Documentación" at bounding box center [163, 307] width 197 height 40
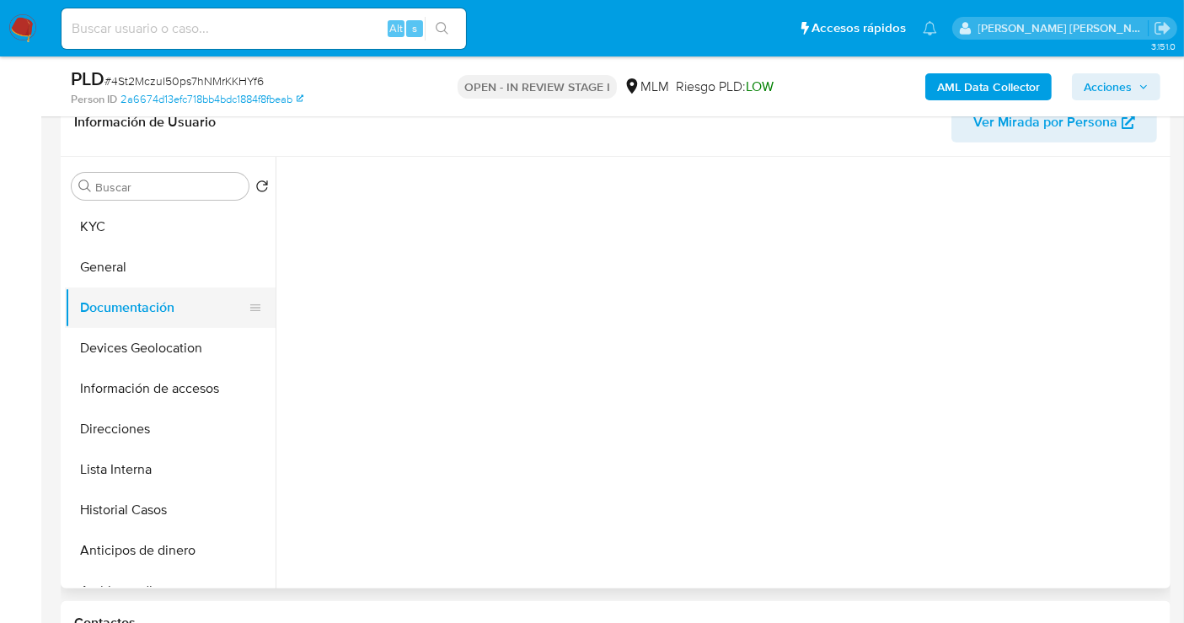
scroll to position [0, 0]
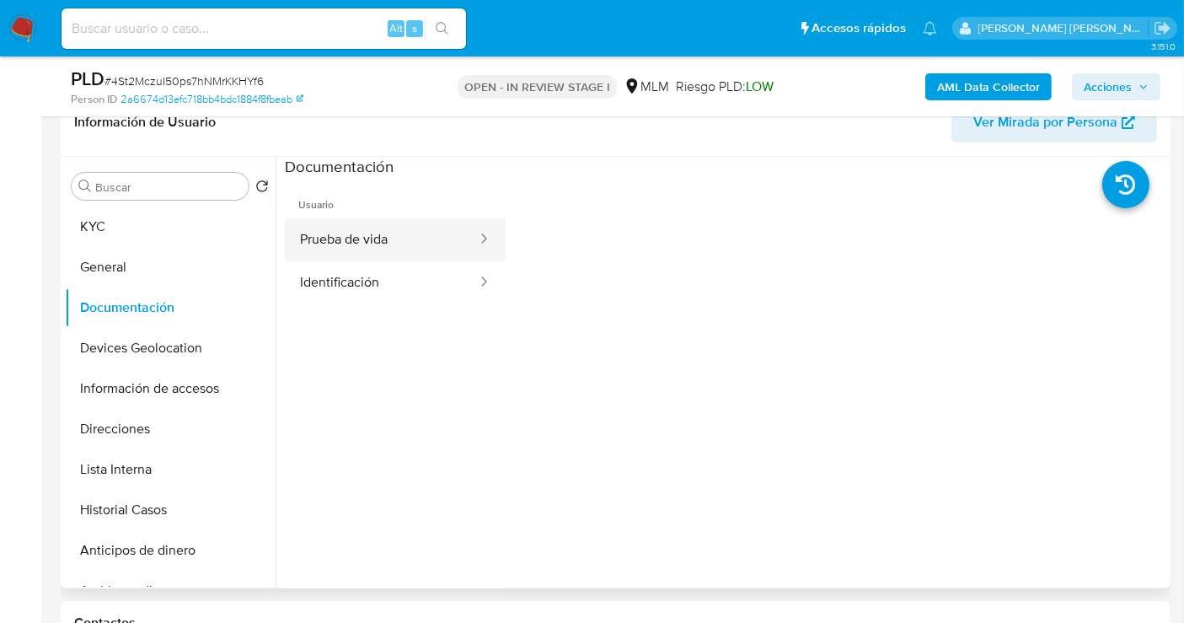
click at [389, 229] on button "Prueba de vida" at bounding box center [382, 239] width 194 height 43
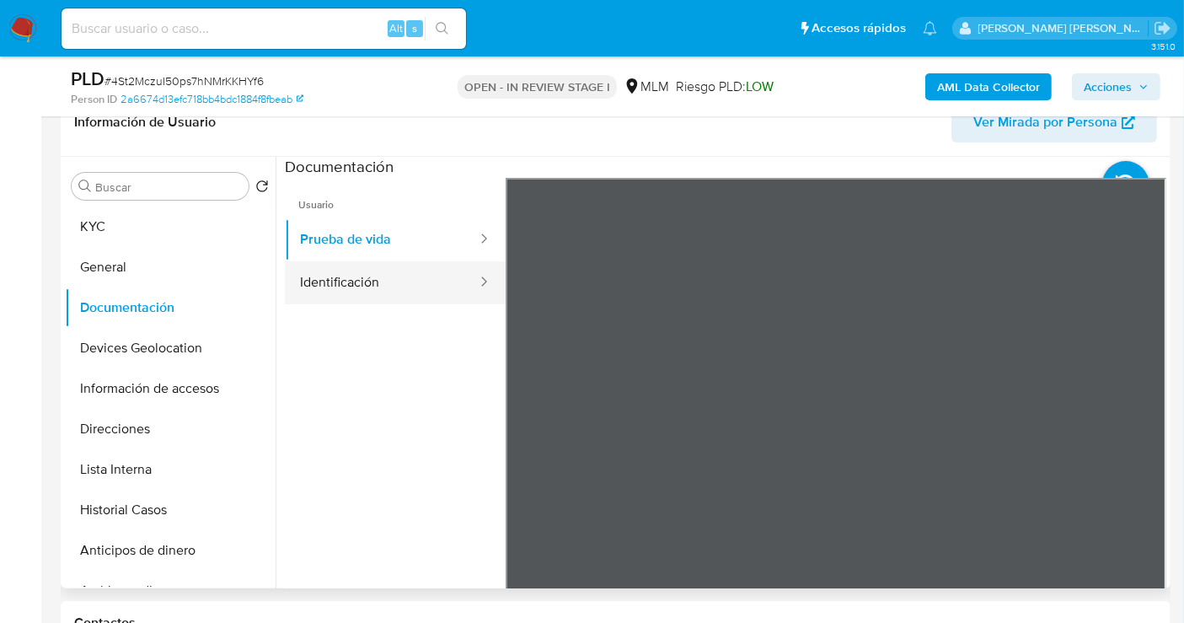
click at [325, 285] on button "Identificación" at bounding box center [382, 282] width 194 height 43
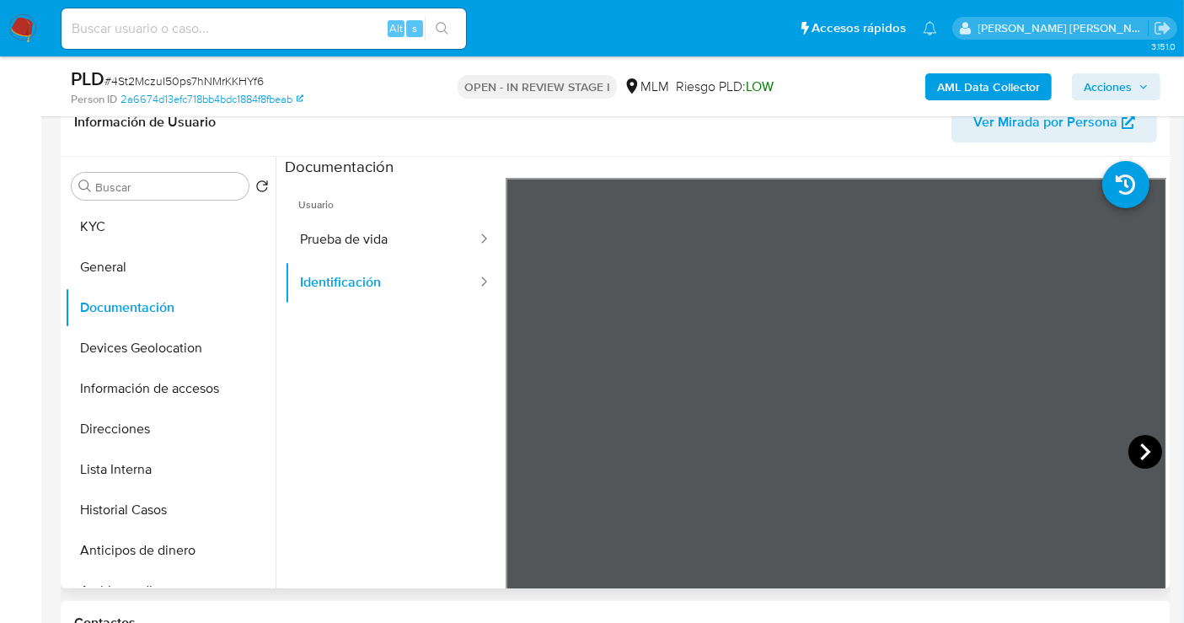
click at [1137, 448] on icon at bounding box center [1146, 452] width 34 height 34
click at [115, 409] on button "Direcciones" at bounding box center [163, 429] width 197 height 40
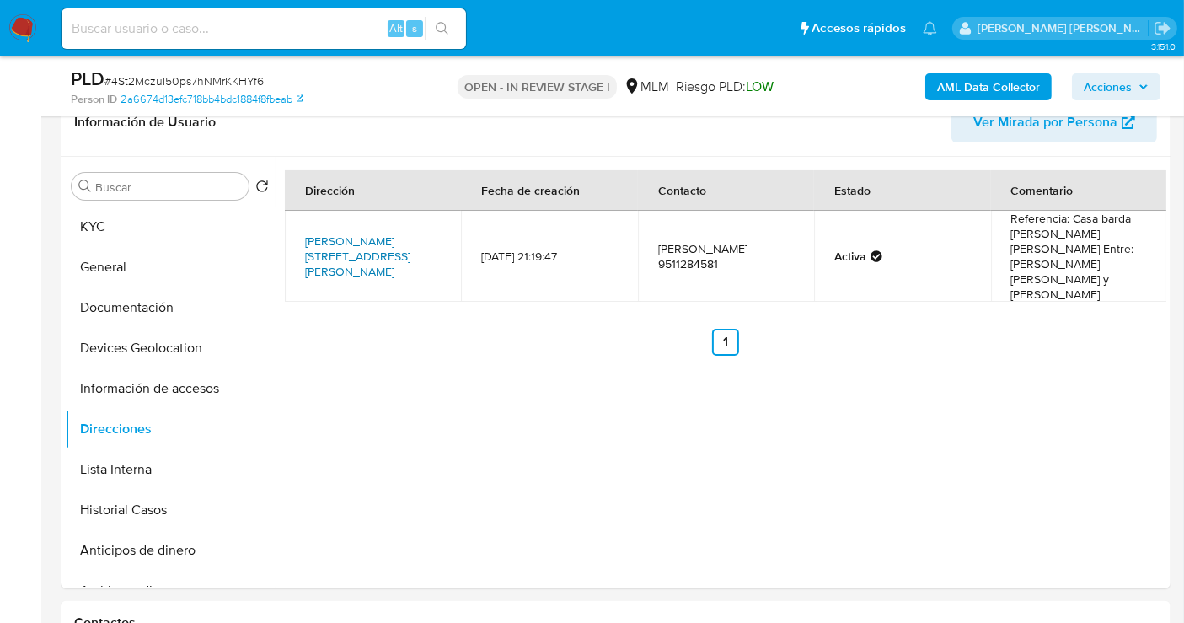
click at [378, 244] on link "Calzada Porfirio Díaz 195, Oaxaca De Juárez, Oaxaca, 68050, Mexico 195" at bounding box center [357, 256] width 105 height 47
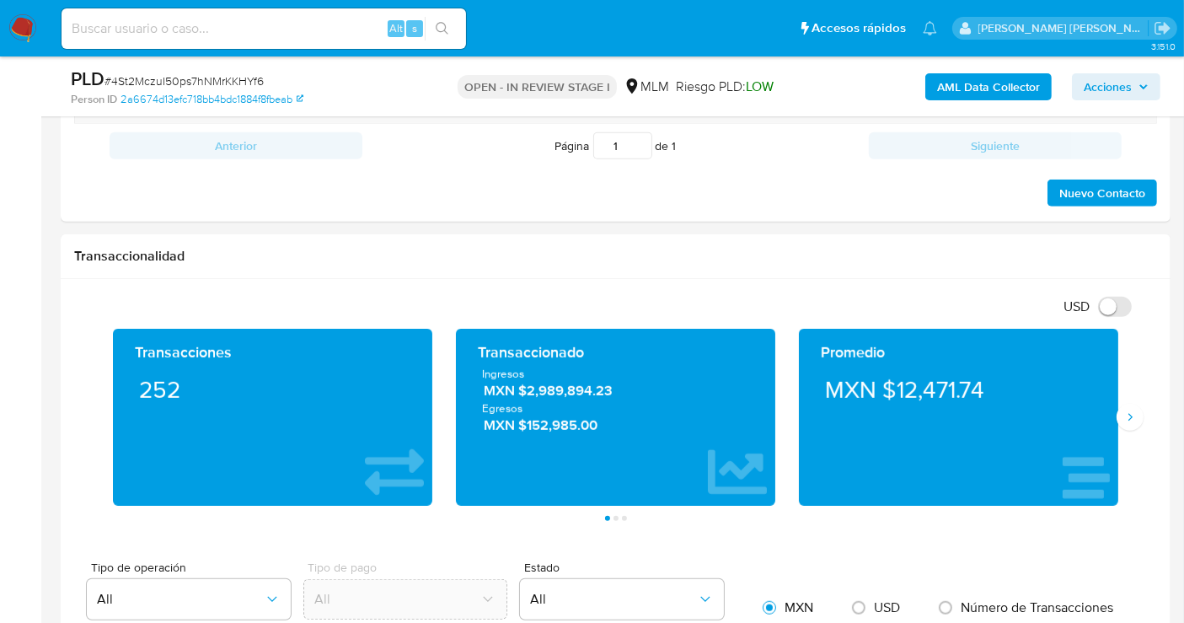
scroll to position [1124, 0]
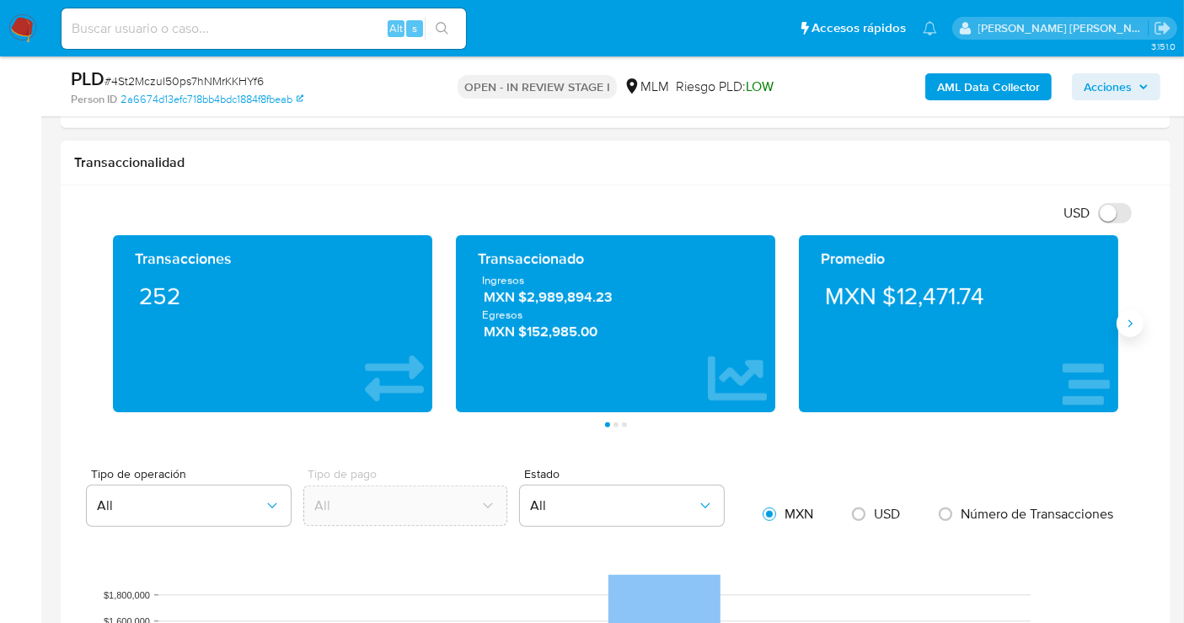
click at [1129, 317] on icon "Siguiente" at bounding box center [1130, 323] width 13 height 13
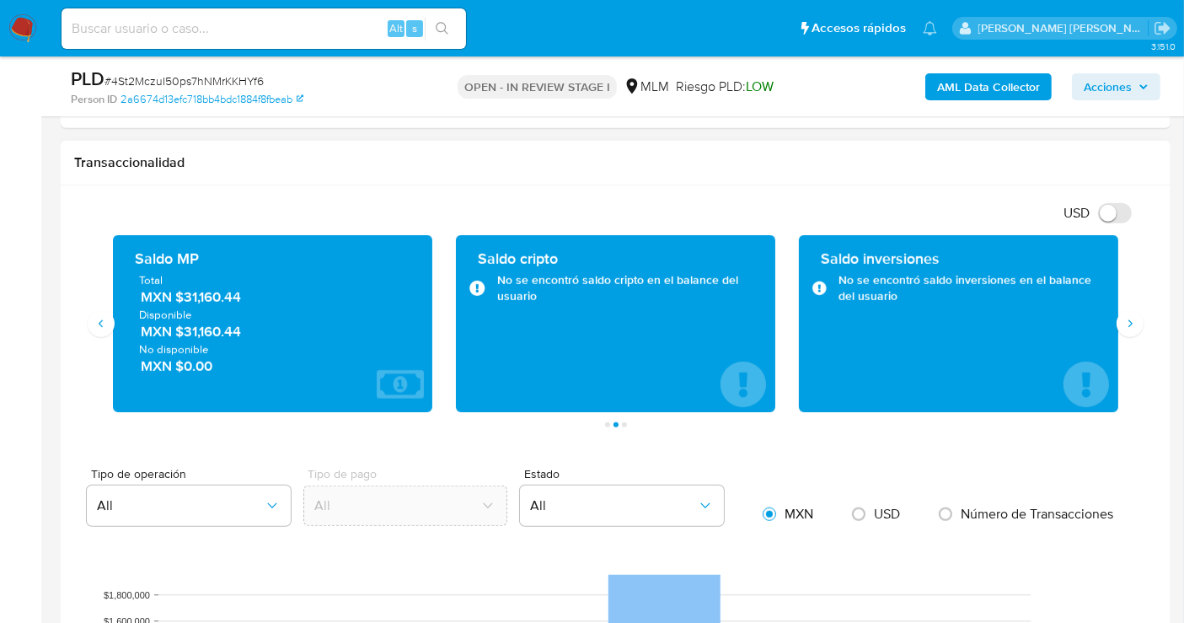
click at [208, 298] on span "MXN $31,160.44" at bounding box center [274, 296] width 266 height 19
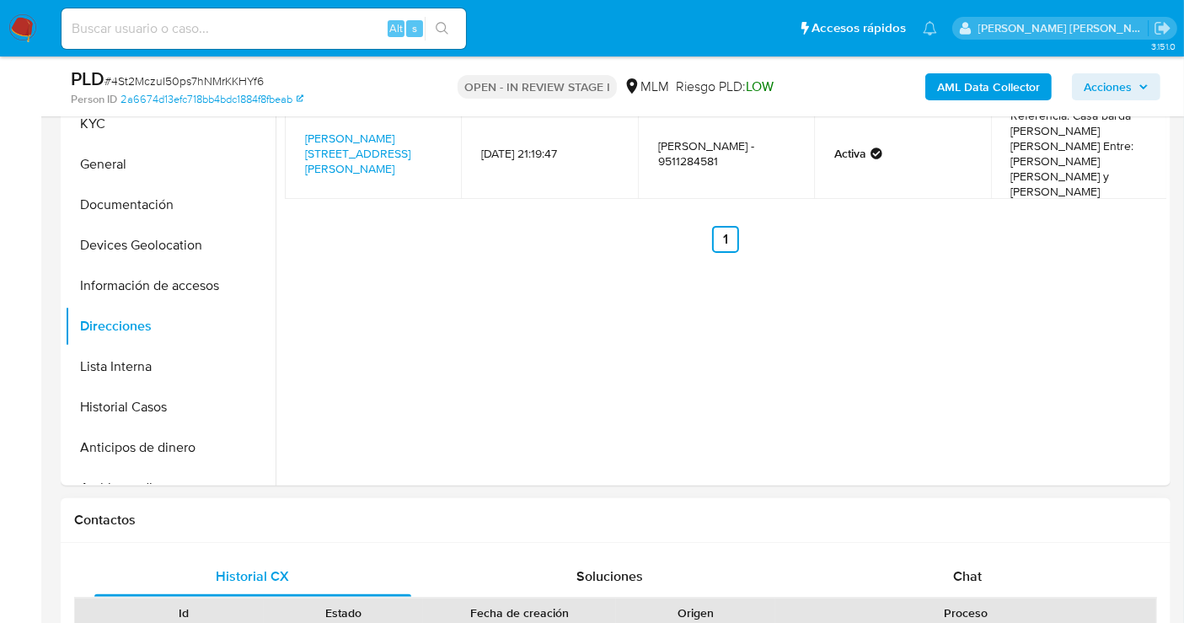
scroll to position [374, 0]
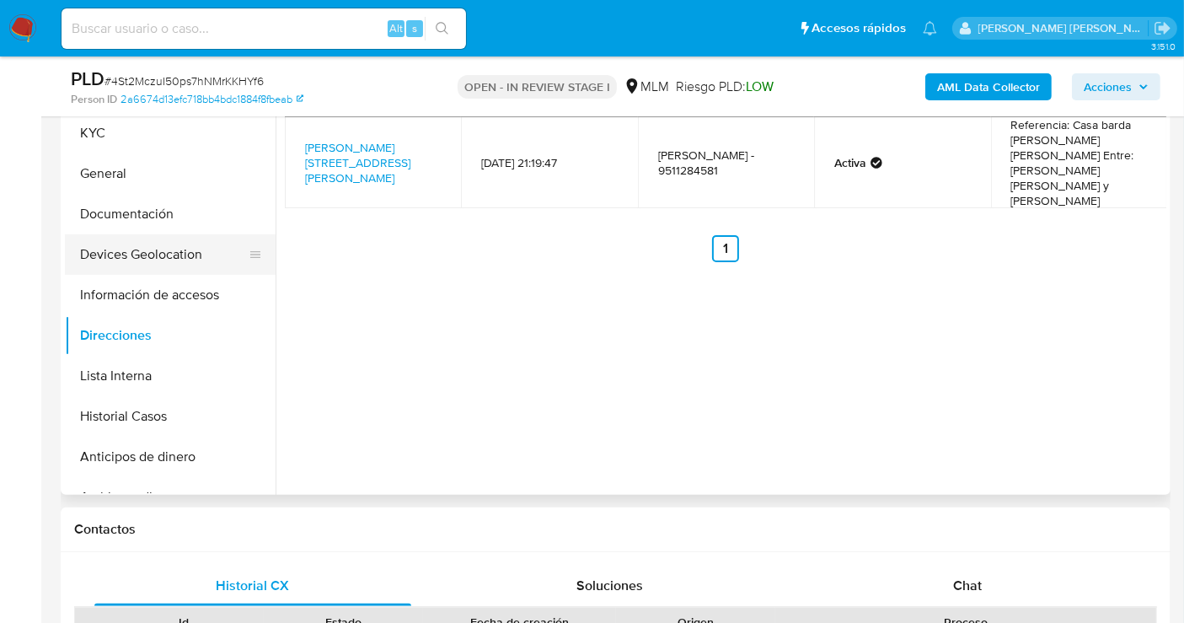
click at [130, 254] on button "Devices Geolocation" at bounding box center [163, 254] width 197 height 40
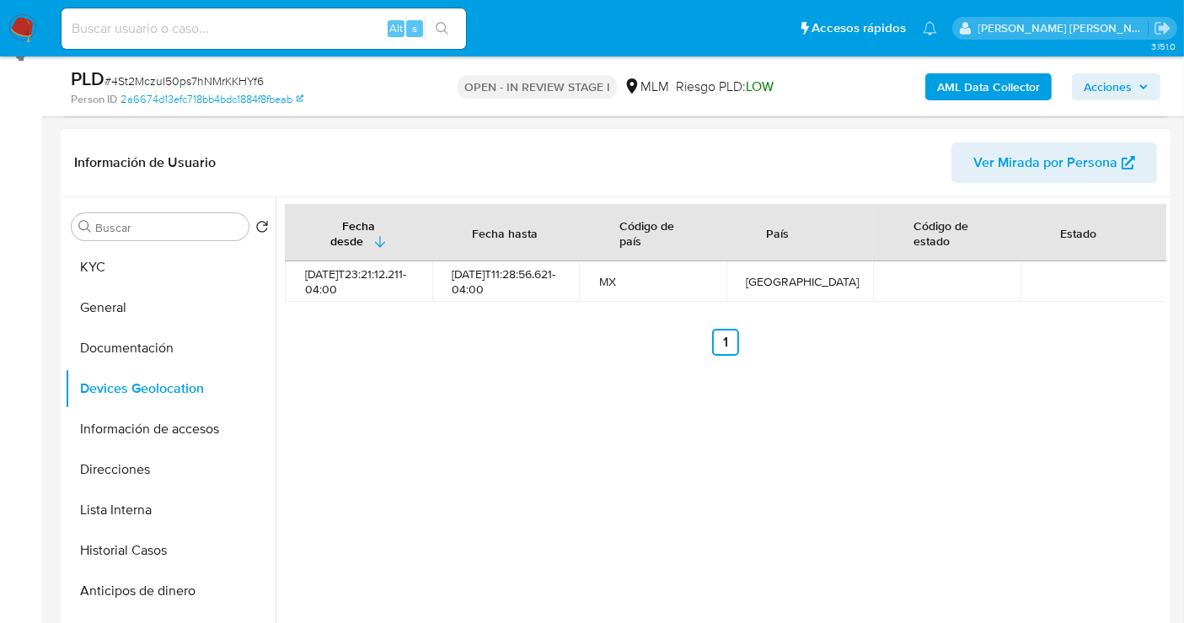
scroll to position [187, 0]
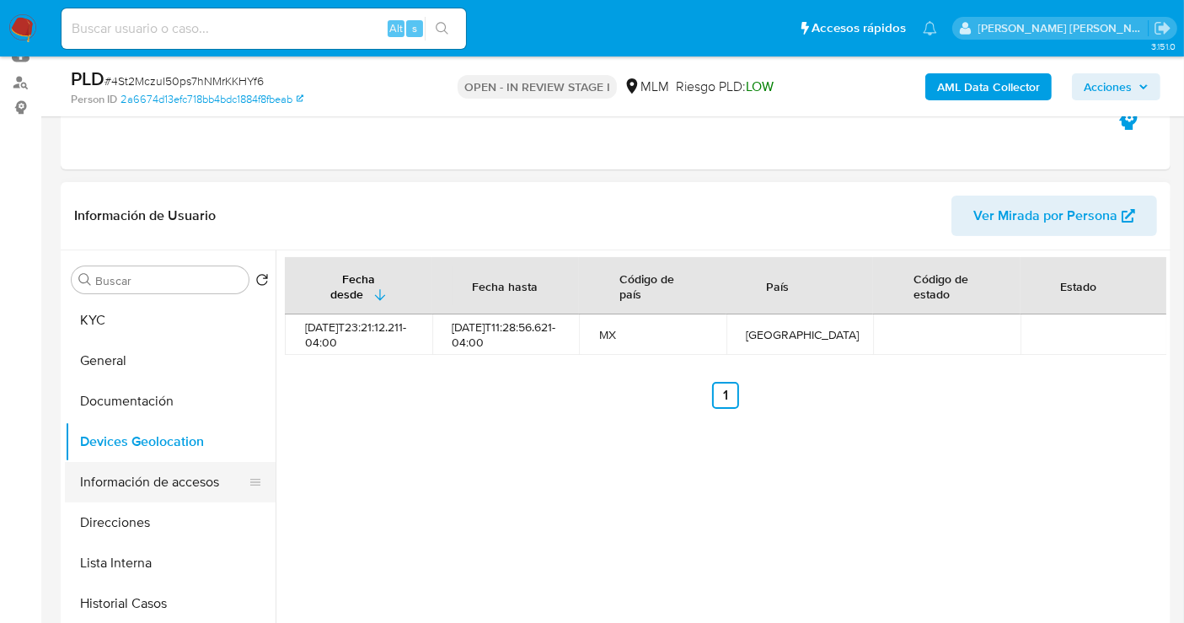
click at [154, 478] on button "Información de accesos" at bounding box center [163, 482] width 197 height 40
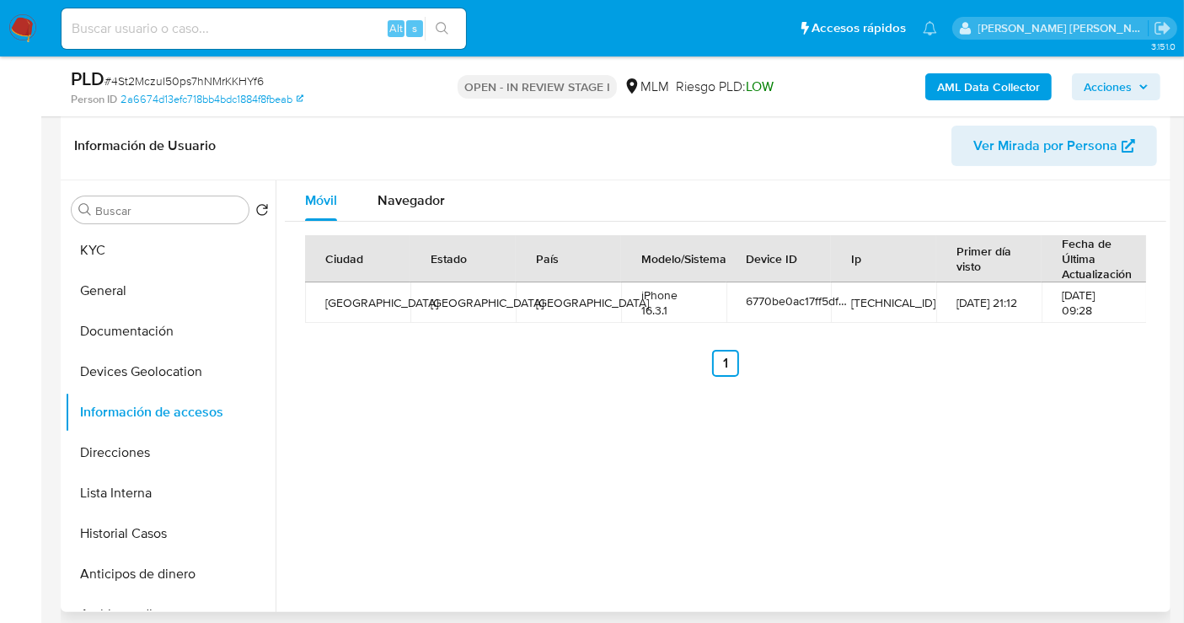
scroll to position [281, 0]
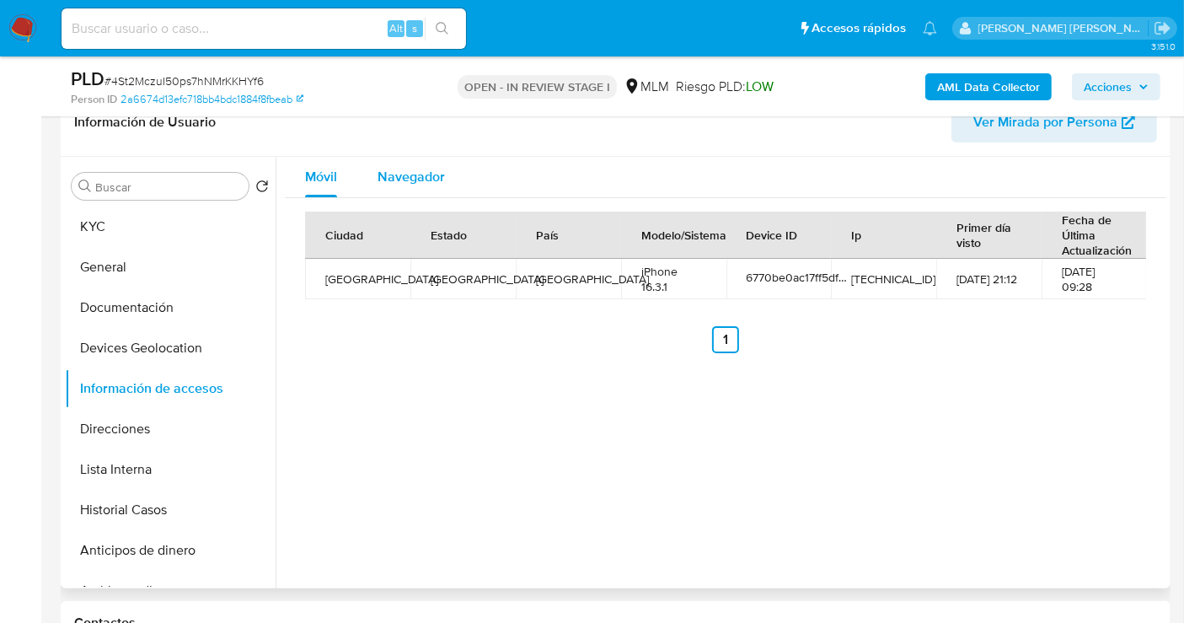
click at [398, 172] on span "Navegador" at bounding box center [411, 176] width 67 height 19
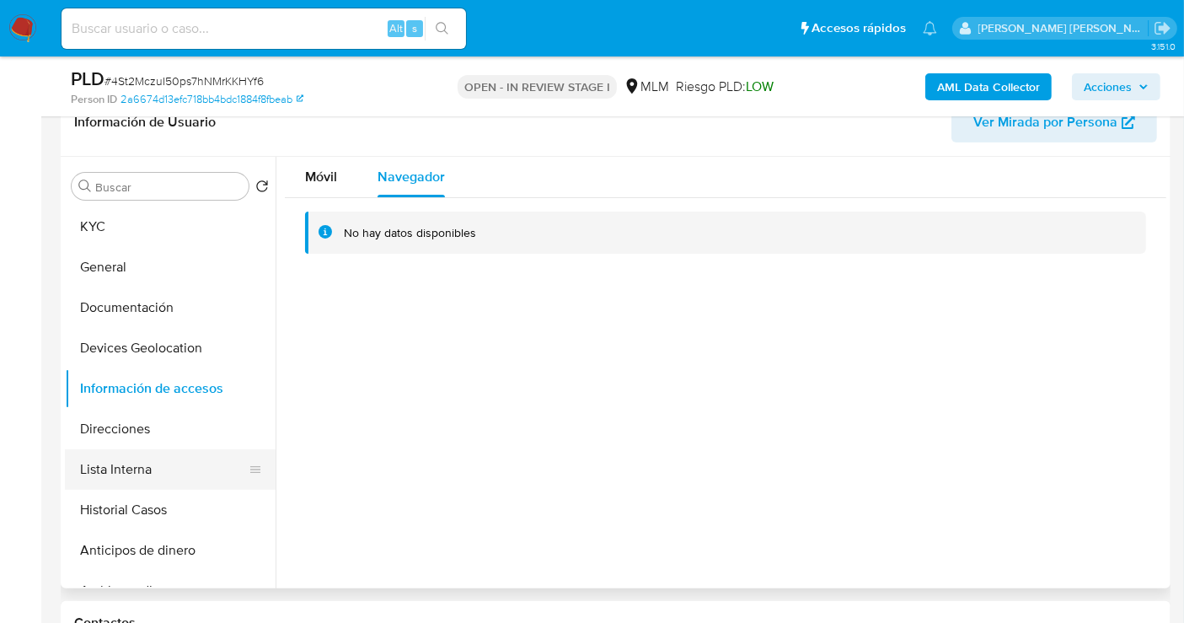
click at [125, 473] on button "Lista Interna" at bounding box center [163, 469] width 197 height 40
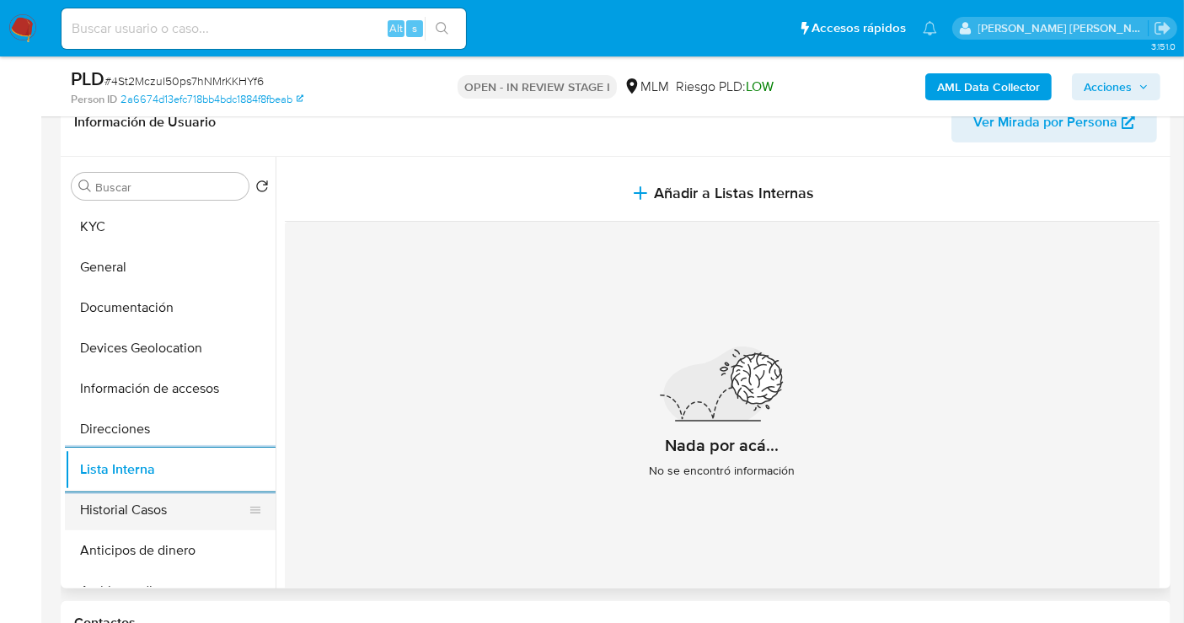
click at [133, 510] on button "Historial Casos" at bounding box center [163, 510] width 197 height 40
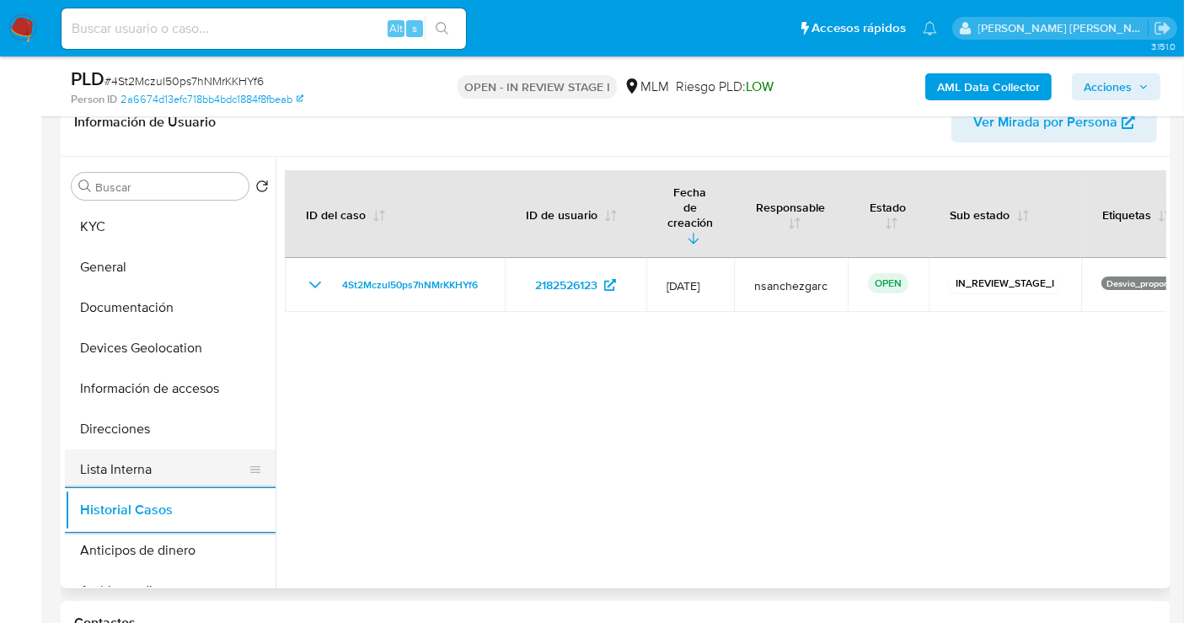
scroll to position [94, 0]
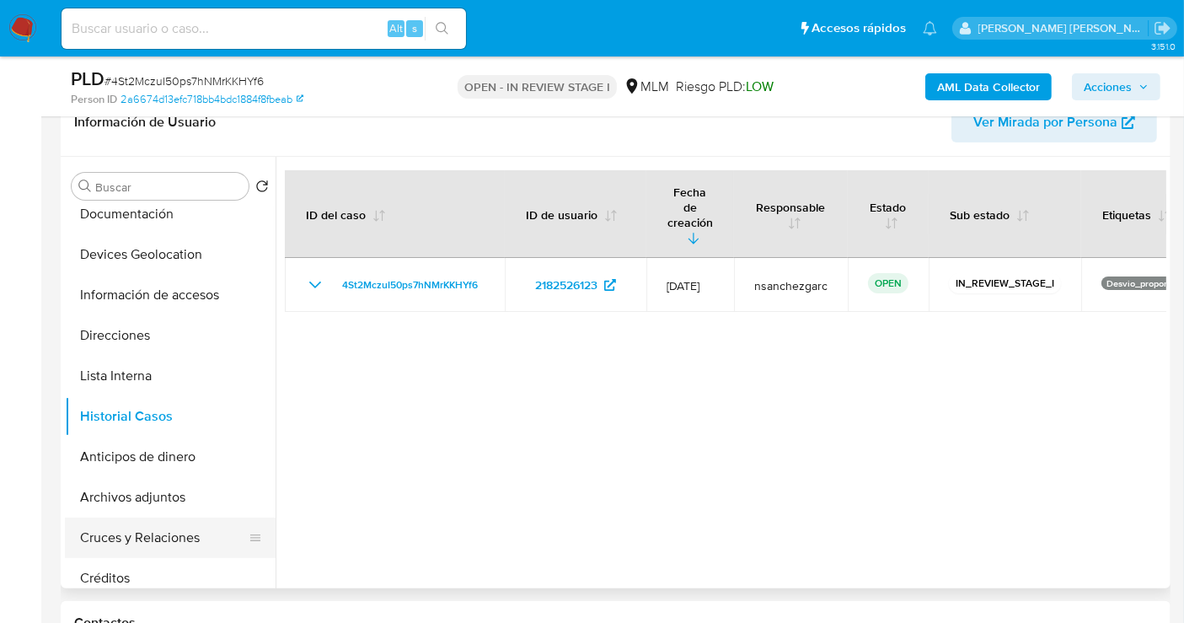
click at [136, 541] on button "Cruces y Relaciones" at bounding box center [163, 538] width 197 height 40
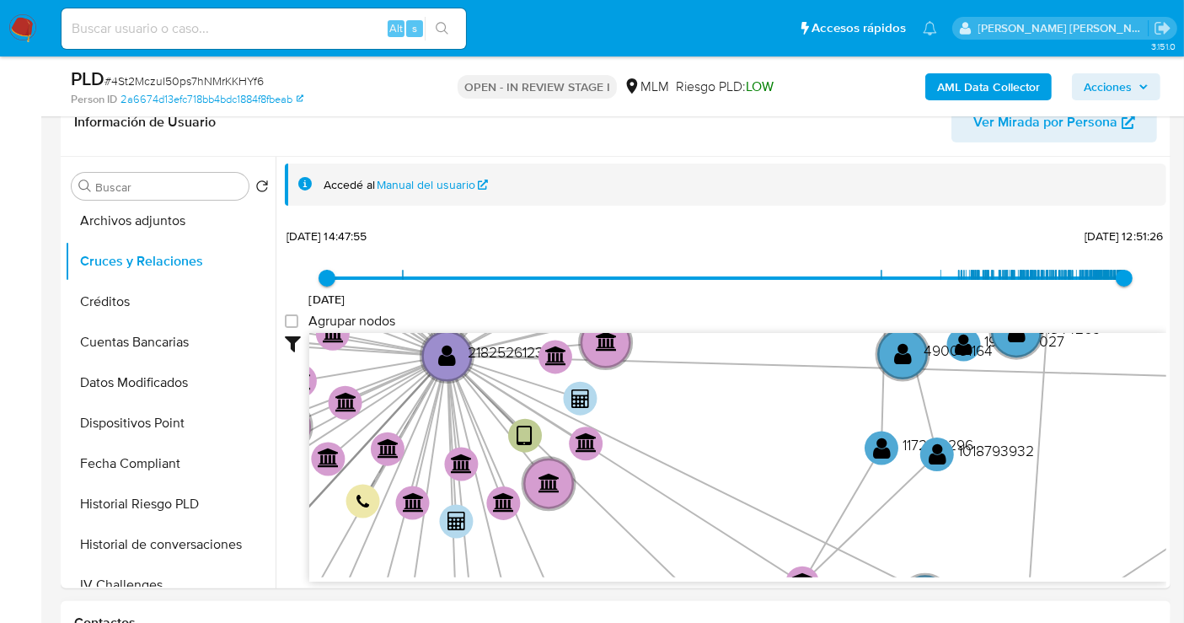
scroll to position [374, 0]
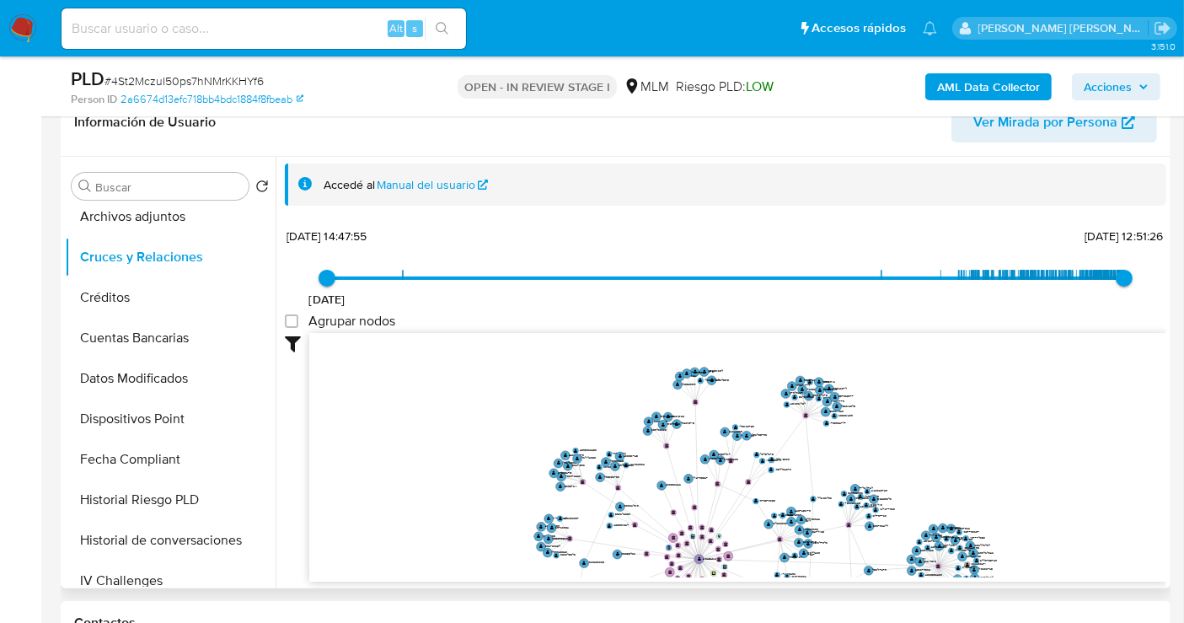
drag, startPoint x: 737, startPoint y: 448, endPoint x: 792, endPoint y: 545, distance: 112.5
click at [793, 545] on icon "user-2182526123  2182526123 phone-fd4d7745efa090d671b1cccd5c2ec474  person-2a…" at bounding box center [737, 455] width 857 height 244
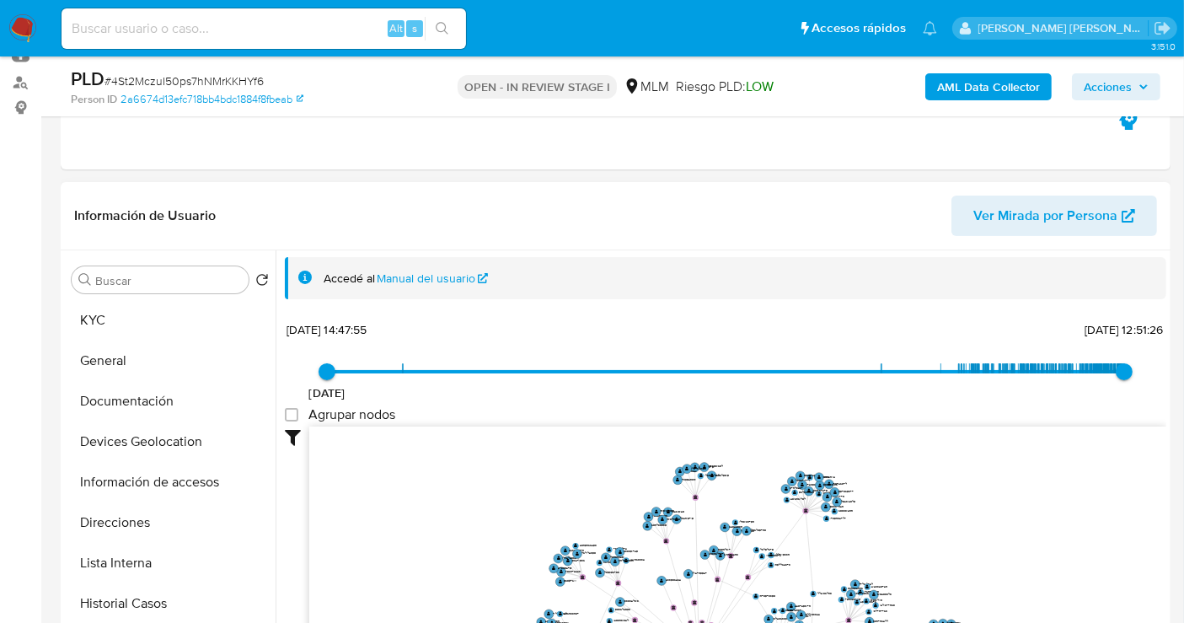
scroll to position [94, 0]
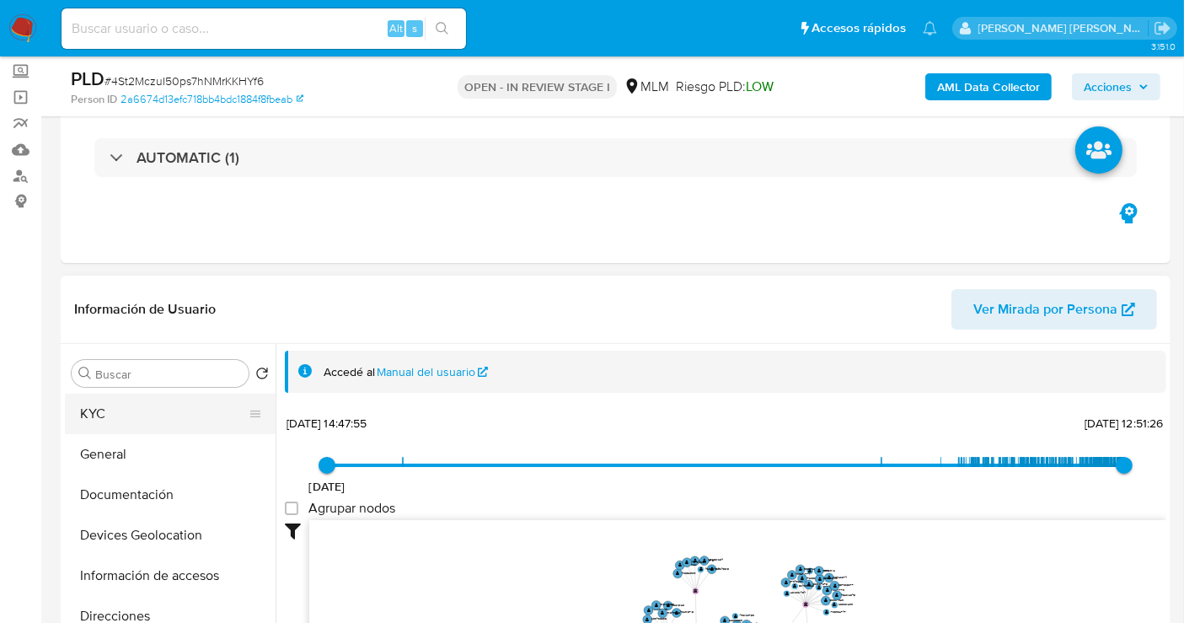
click at [108, 420] on button "KYC" at bounding box center [163, 414] width 197 height 40
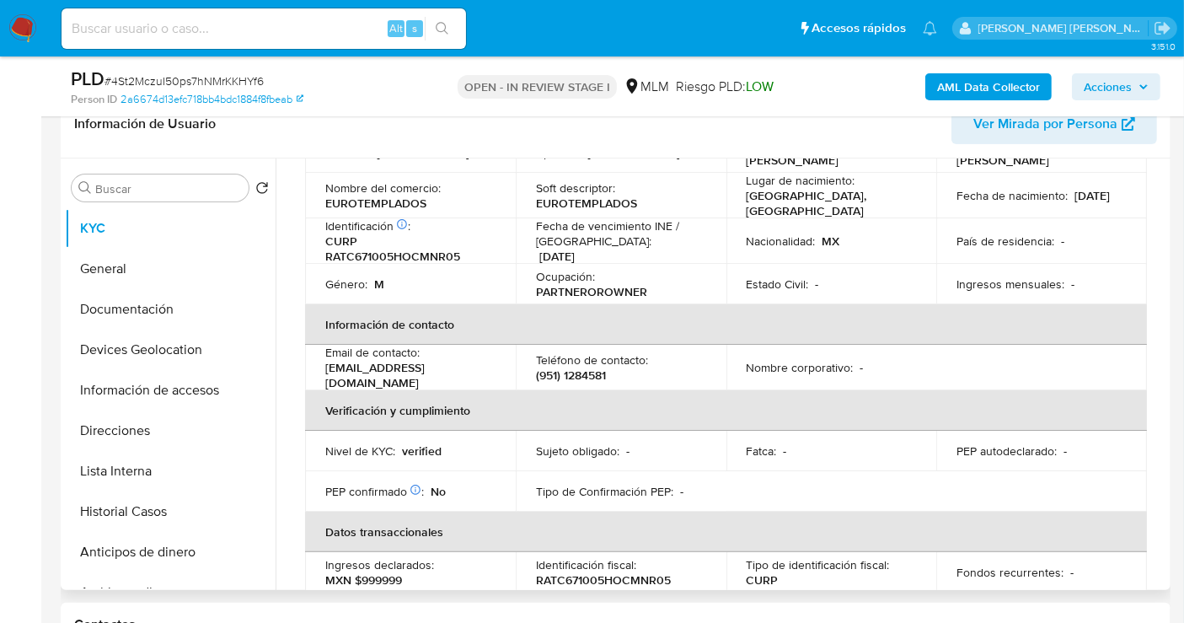
scroll to position [281, 0]
click at [358, 200] on p "EUROTEMPLADOS" at bounding box center [375, 201] width 101 height 15
copy p "EUROTEMPLADOS"
click at [400, 365] on p "carlosramireztenorio@gmail.com" at bounding box center [407, 373] width 164 height 30
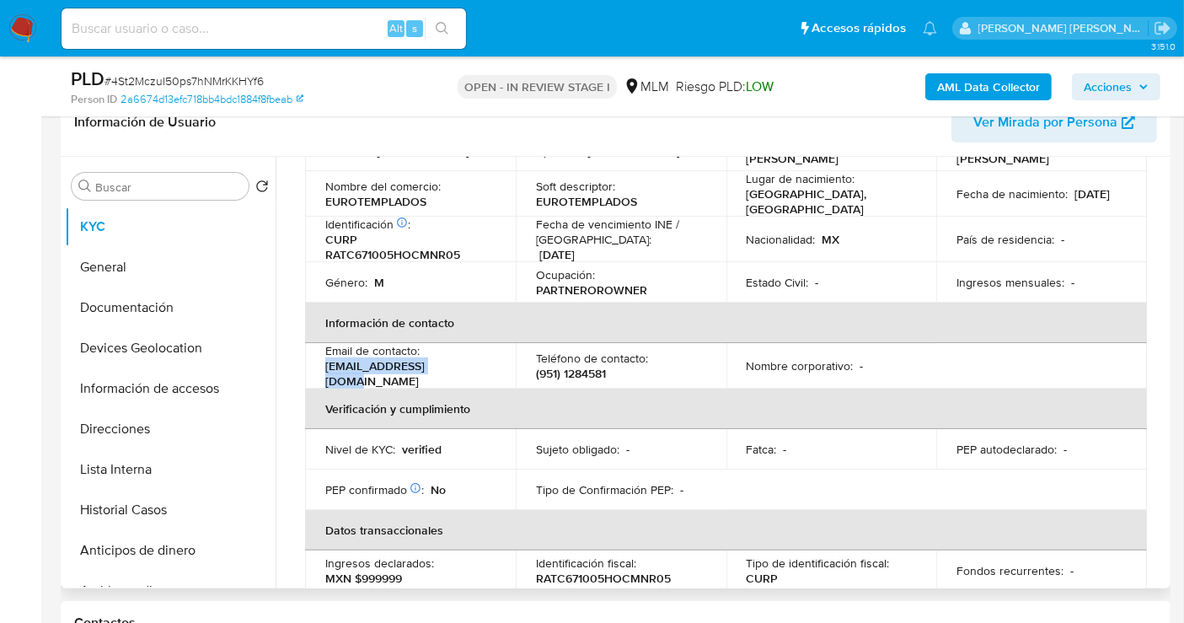
click at [400, 365] on p "carlosramireztenorio@gmail.com" at bounding box center [407, 373] width 164 height 30
drag, startPoint x: 509, startPoint y: 368, endPoint x: 313, endPoint y: 372, distance: 196.4
click at [313, 372] on td "Email de contacto : carlosramireztenorio@gmail.com" at bounding box center [410, 366] width 211 height 46
copy p "carlosramireztenorio@gmail.com"
drag, startPoint x: 609, startPoint y: 368, endPoint x: 534, endPoint y: 371, distance: 74.3
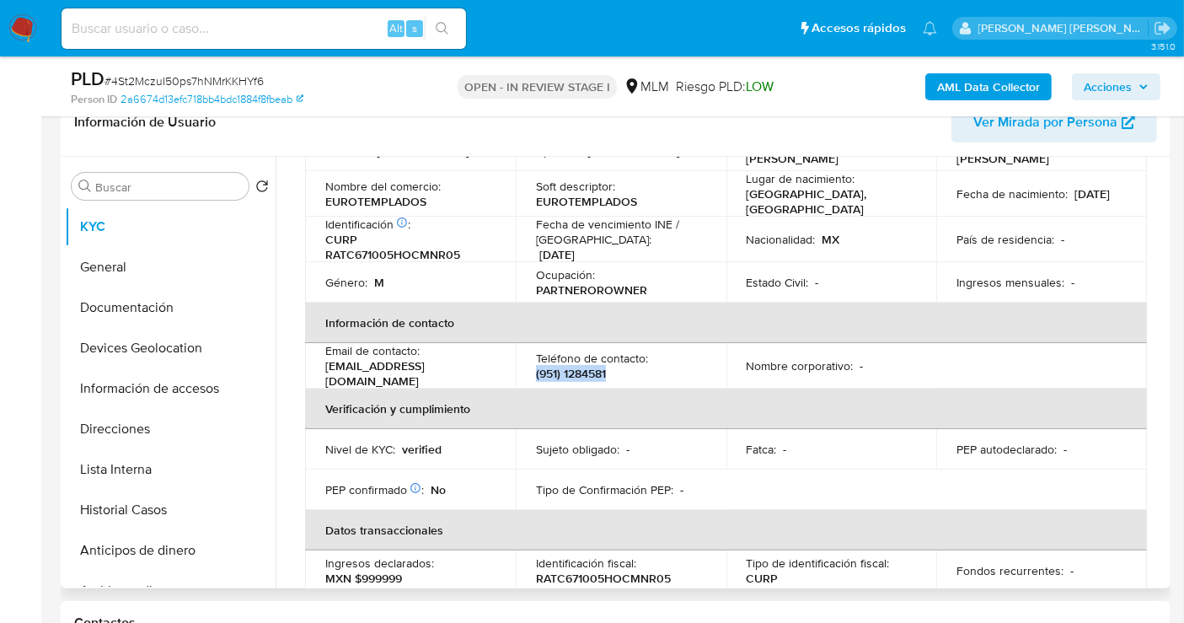
click at [536, 371] on div "Teléfono de contacto : (951) 1284581" at bounding box center [621, 366] width 170 height 30
copy p "(951) 1284581"
click at [133, 437] on button "Direcciones" at bounding box center [163, 429] width 197 height 40
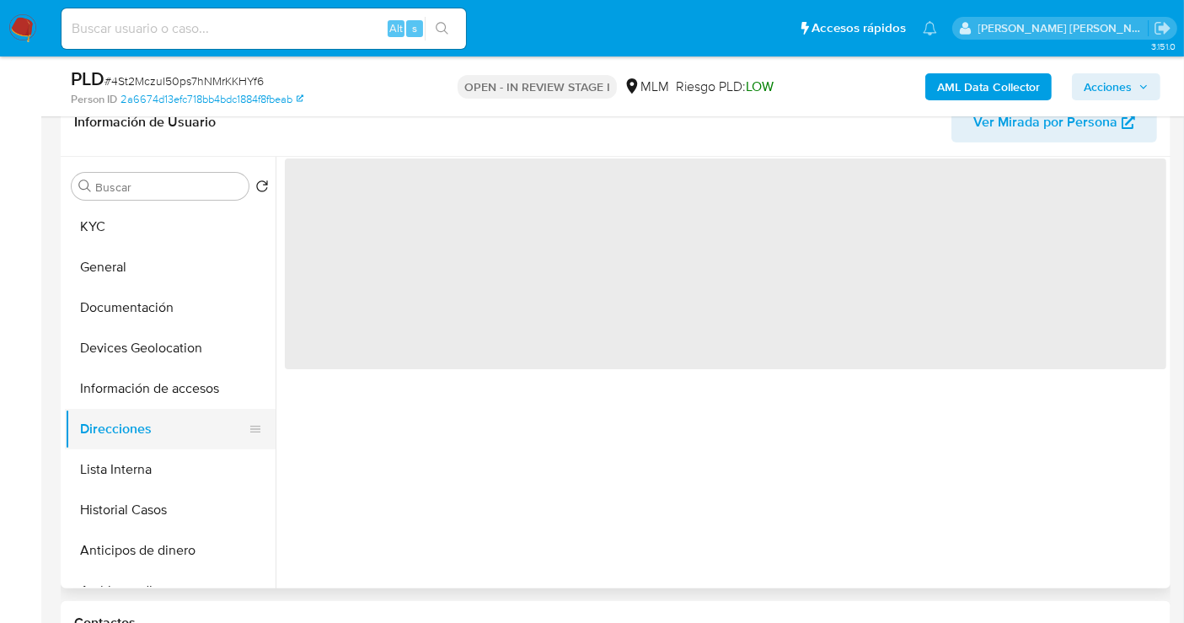
scroll to position [0, 0]
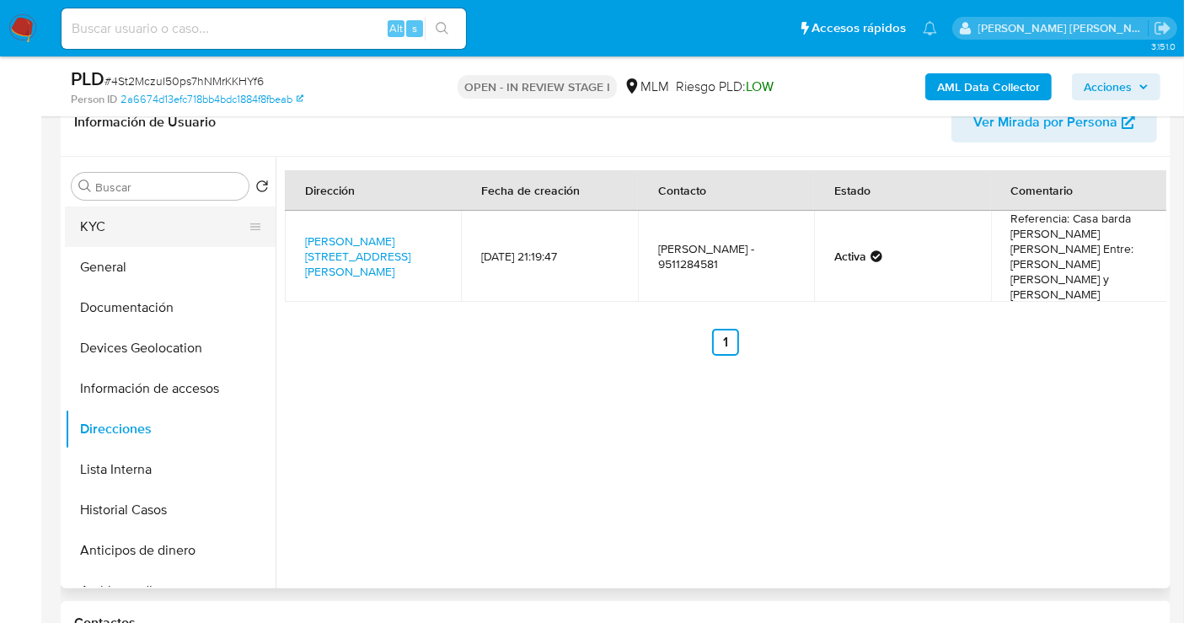
click at [104, 229] on button "KYC" at bounding box center [163, 227] width 197 height 40
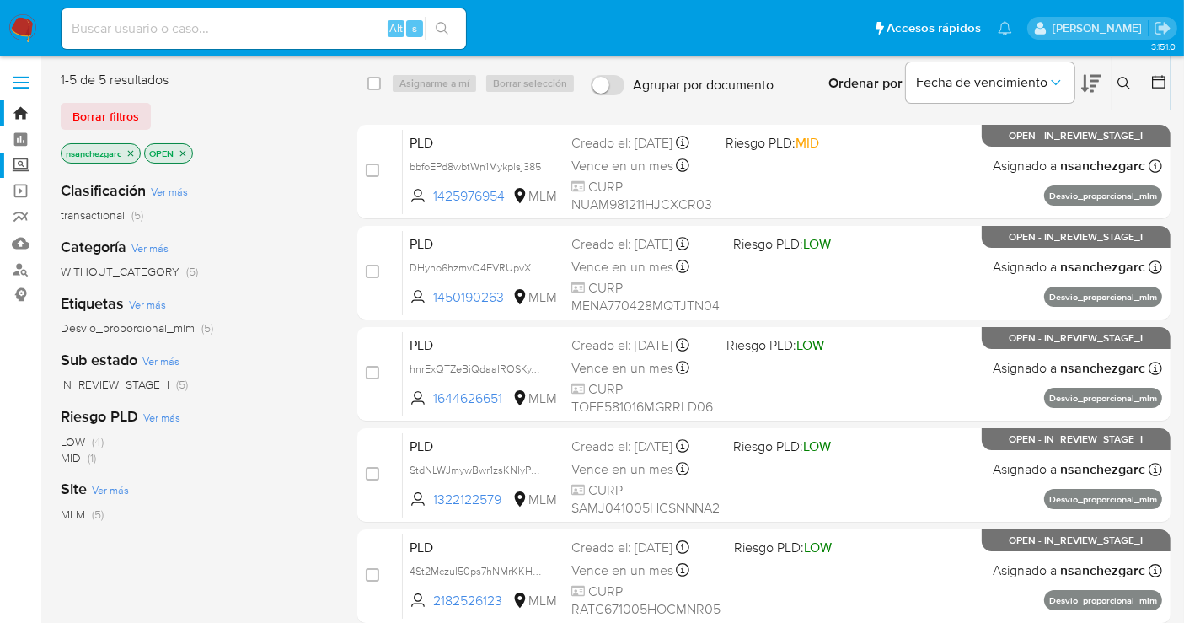
click at [21, 166] on label "Screening" at bounding box center [100, 166] width 201 height 26
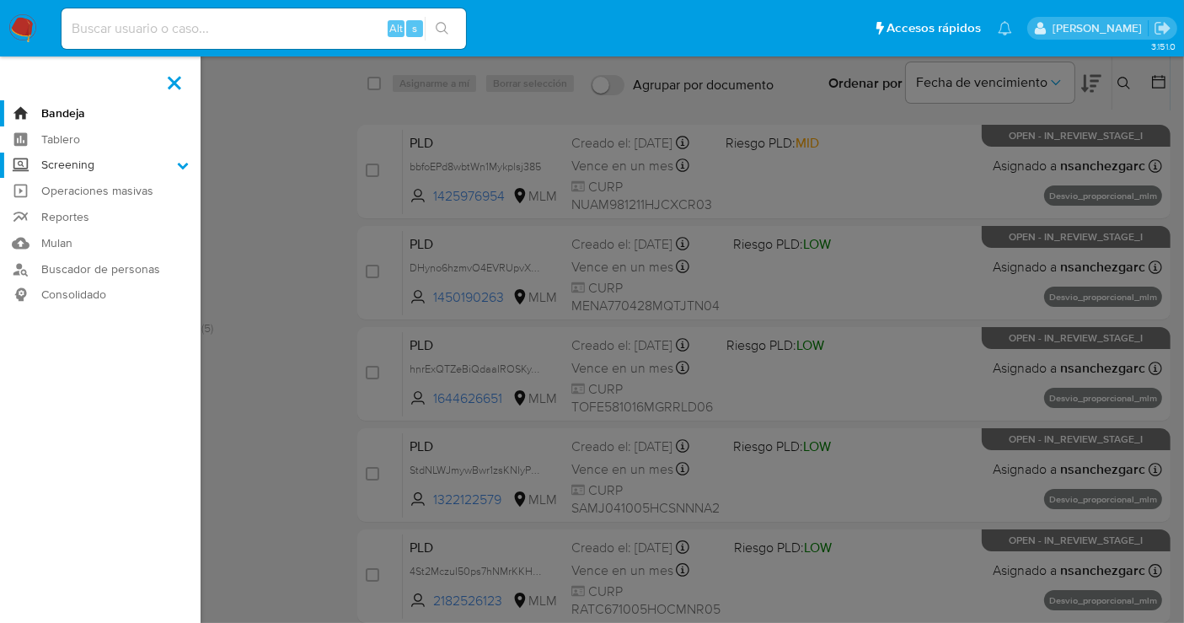
click at [0, 0] on input "Screening" at bounding box center [0, 0] width 0 height 0
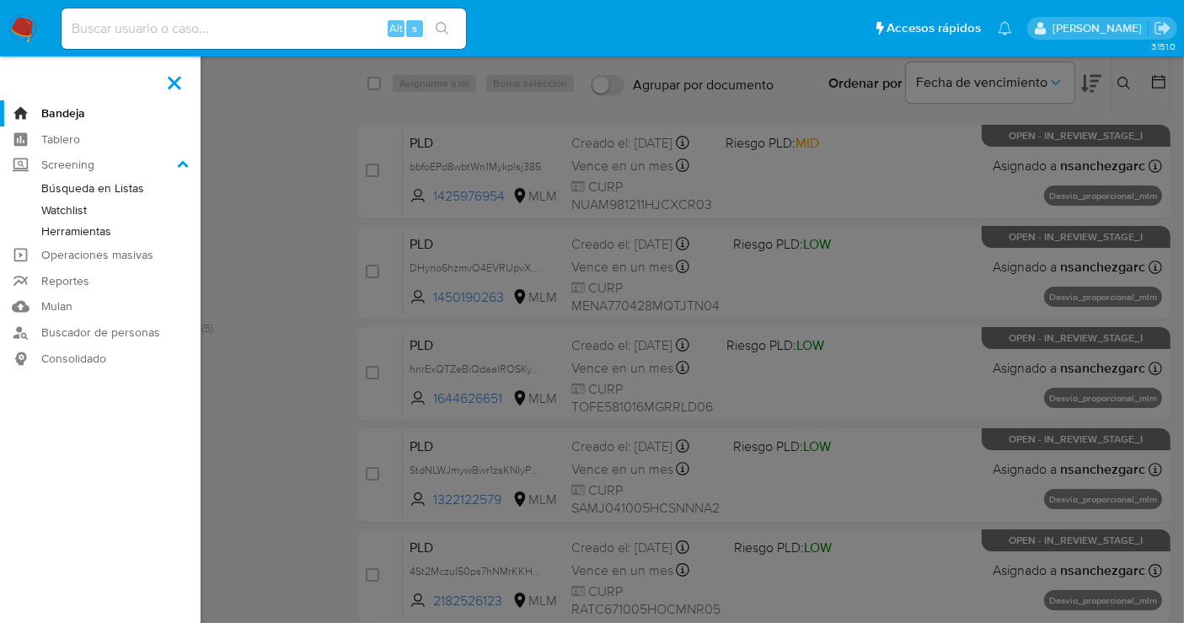
click at [78, 229] on link "Herramientas" at bounding box center [100, 231] width 201 height 21
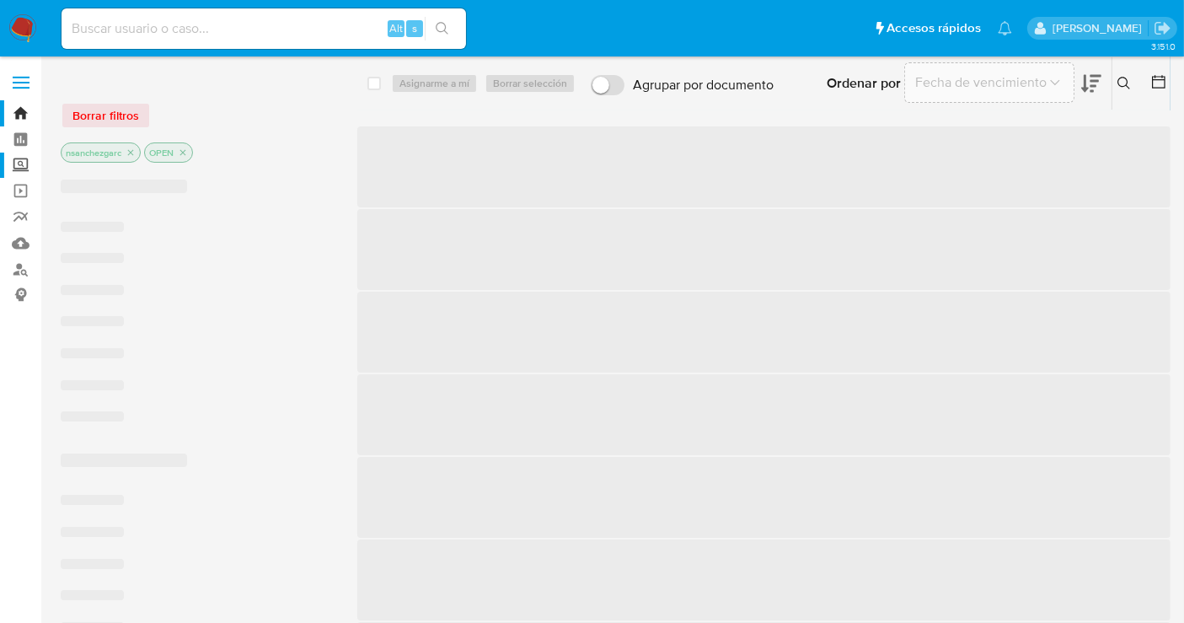
click at [24, 169] on label "Screening" at bounding box center [100, 166] width 201 height 26
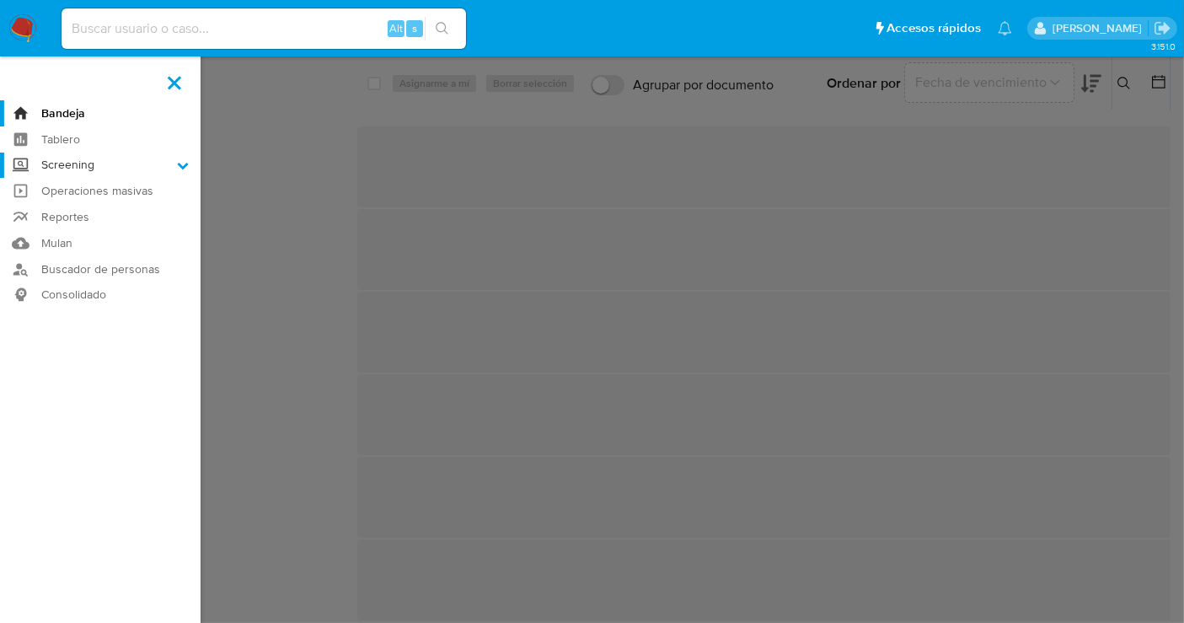
click at [0, 0] on input "Screening" at bounding box center [0, 0] width 0 height 0
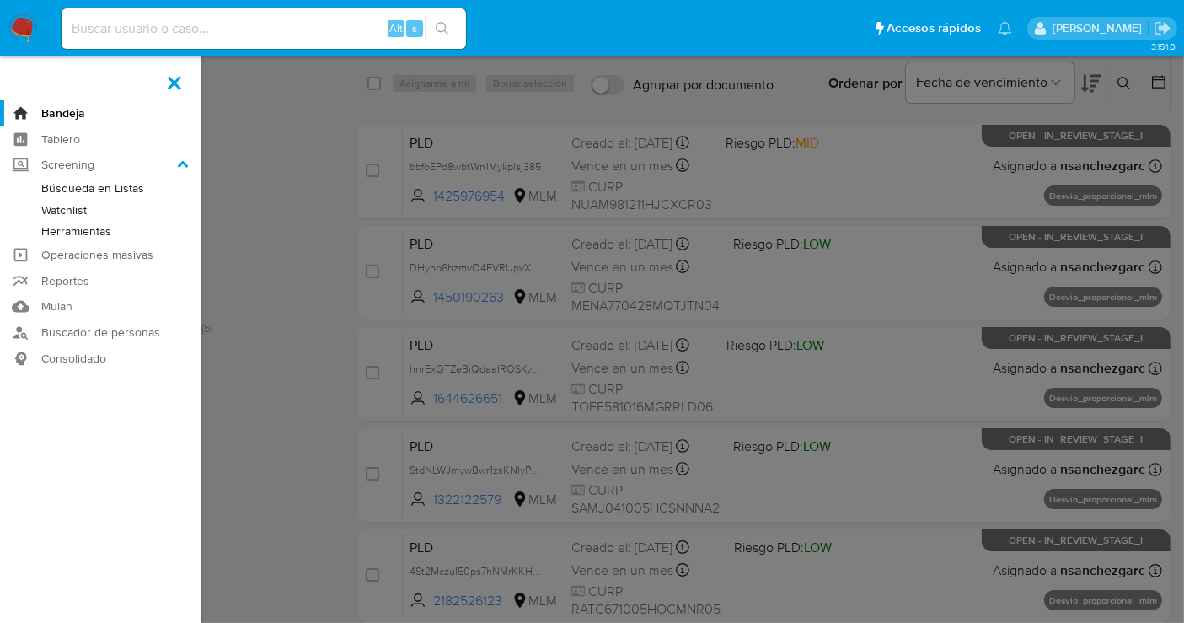
click at [69, 229] on link "Herramientas" at bounding box center [100, 231] width 201 height 21
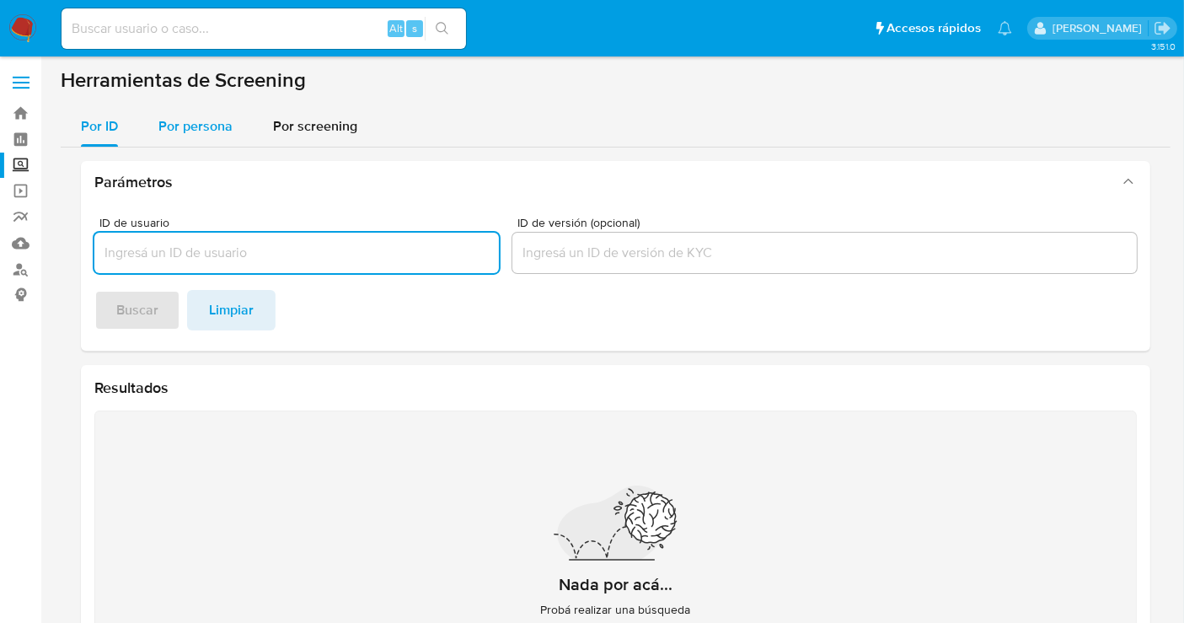
click at [194, 125] on span "Por persona" at bounding box center [195, 125] width 74 height 19
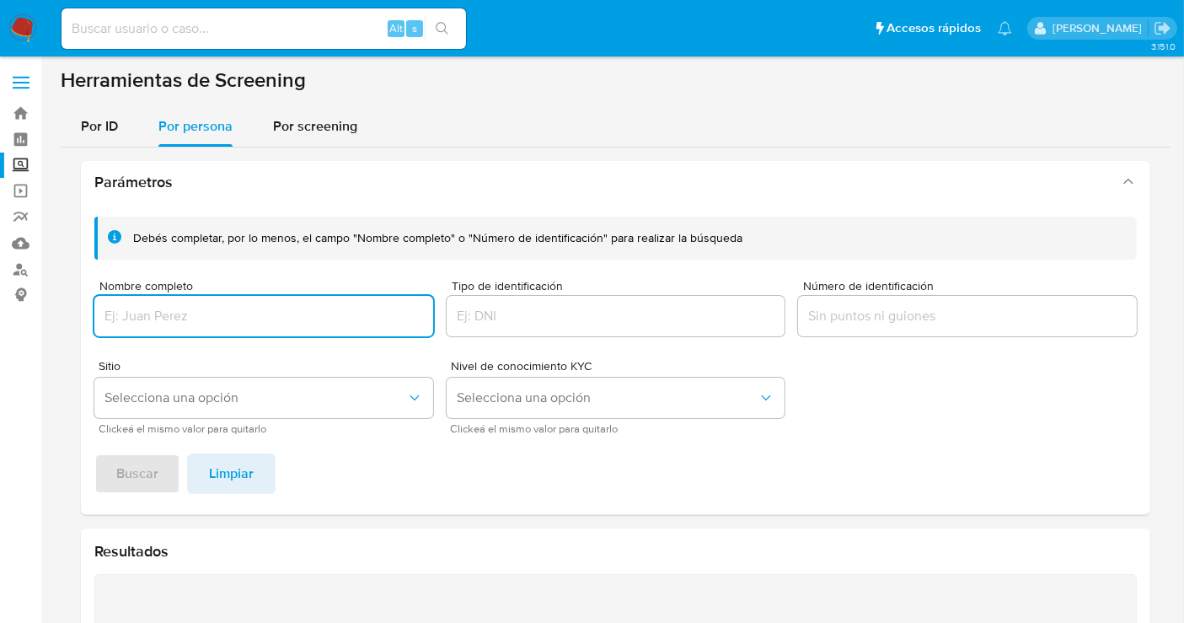
paste input "[PERSON_NAME]"
type input "[PERSON_NAME]"
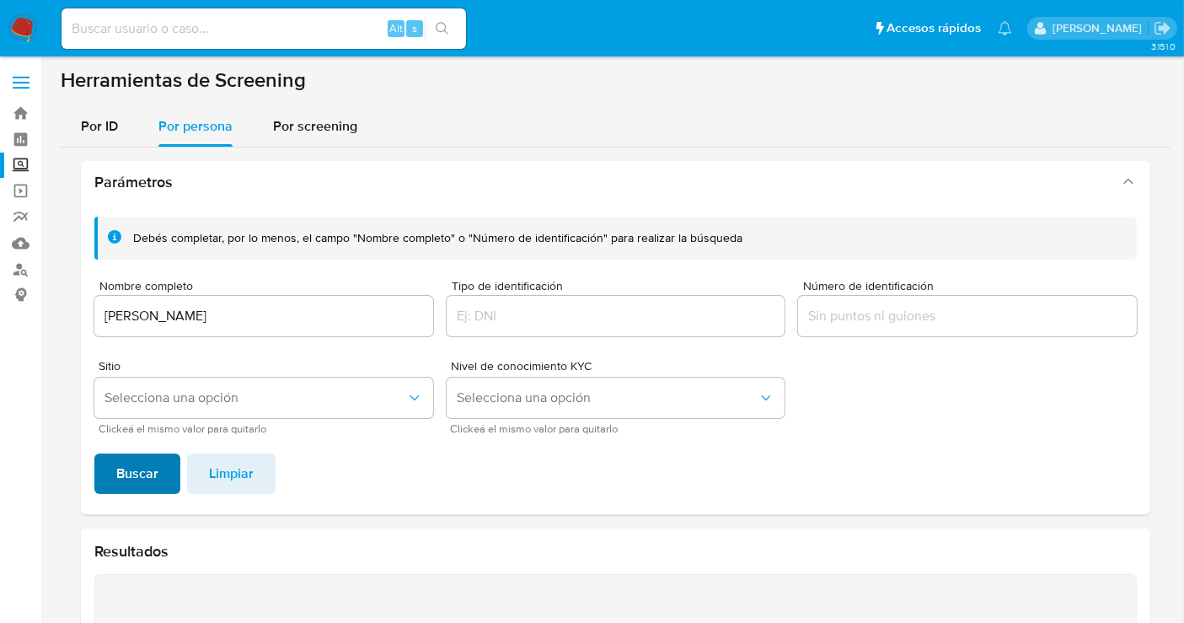
click at [122, 469] on span "Buscar" at bounding box center [137, 473] width 42 height 37
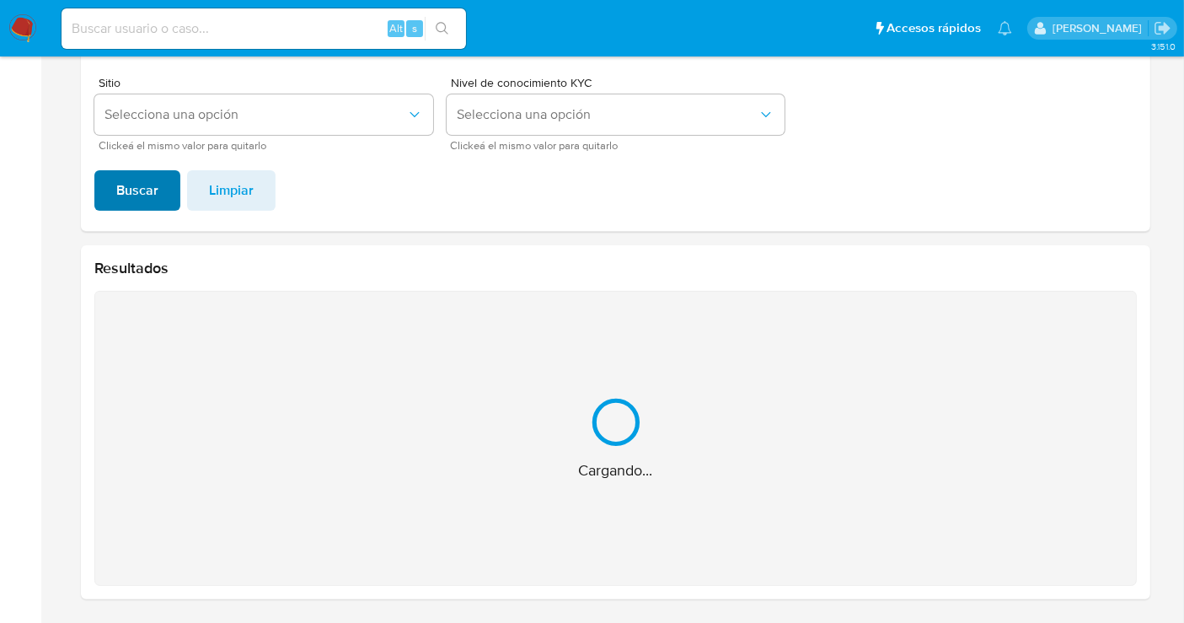
scroll to position [48, 0]
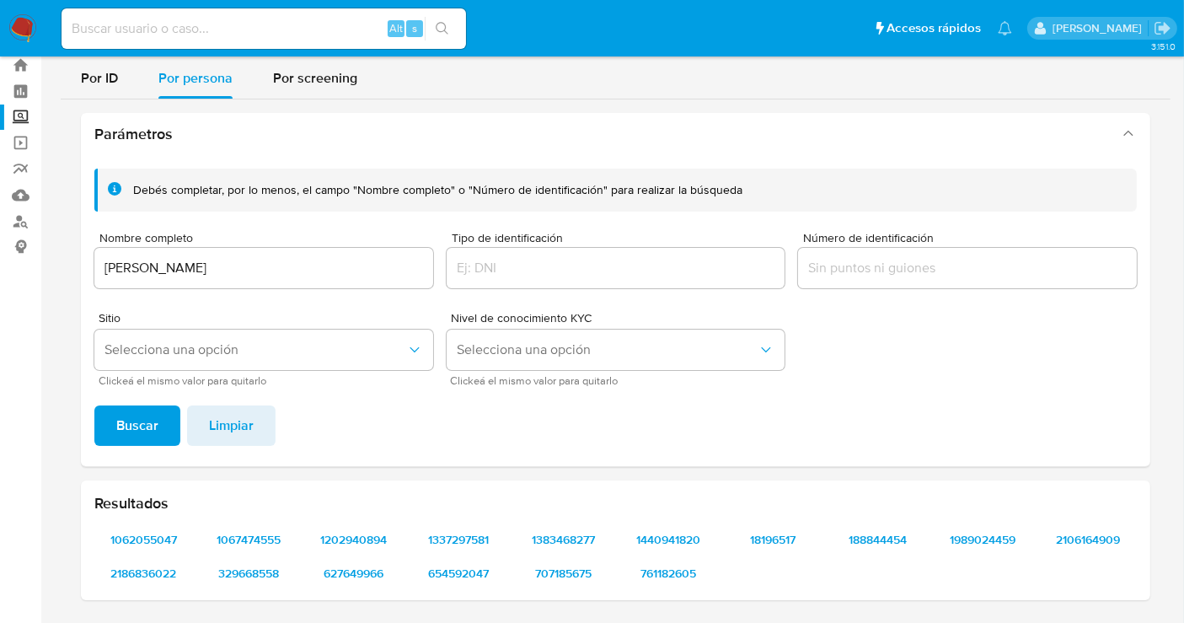
click at [209, 255] on div "[PERSON_NAME]" at bounding box center [263, 268] width 339 height 40
click at [203, 263] on input "[PERSON_NAME]" at bounding box center [263, 268] width 339 height 22
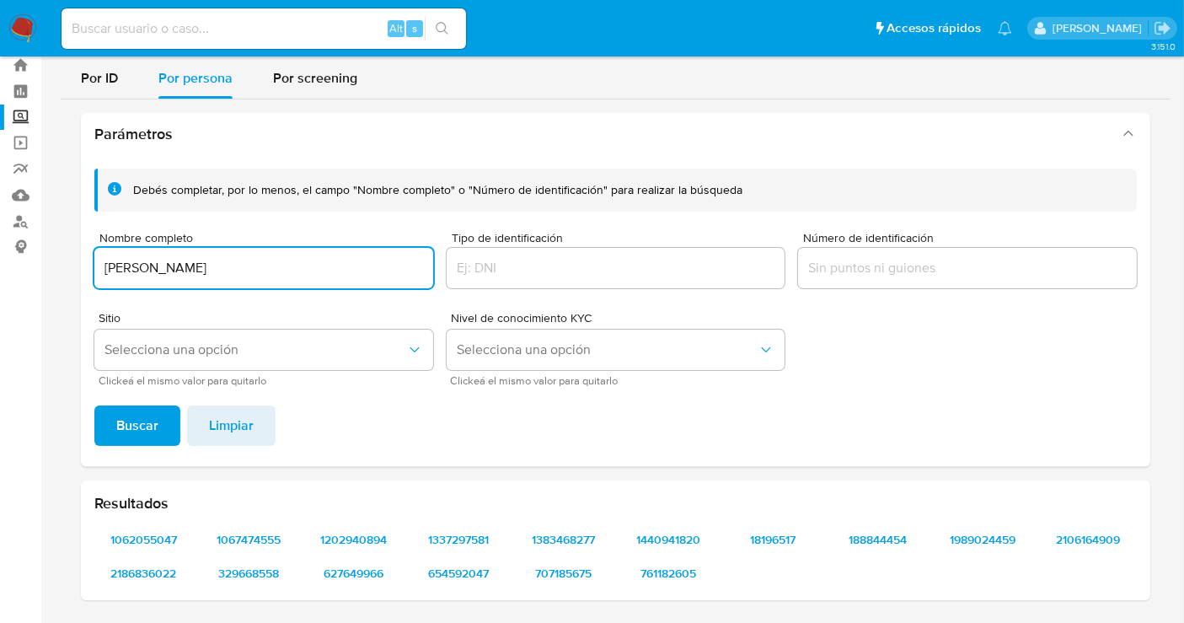
click at [203, 263] on input "[PERSON_NAME]" at bounding box center [263, 268] width 339 height 22
type input "[PERSON_NAME]"
drag, startPoint x: 137, startPoint y: 401, endPoint x: 136, endPoint y: 418, distance: 16.9
click at [136, 413] on div "Debés completar, por lo menos, el campo "Nombre completo" o "Número de identifi…" at bounding box center [616, 310] width 1070 height 311
click at [136, 418] on span "Buscar" at bounding box center [137, 425] width 42 height 37
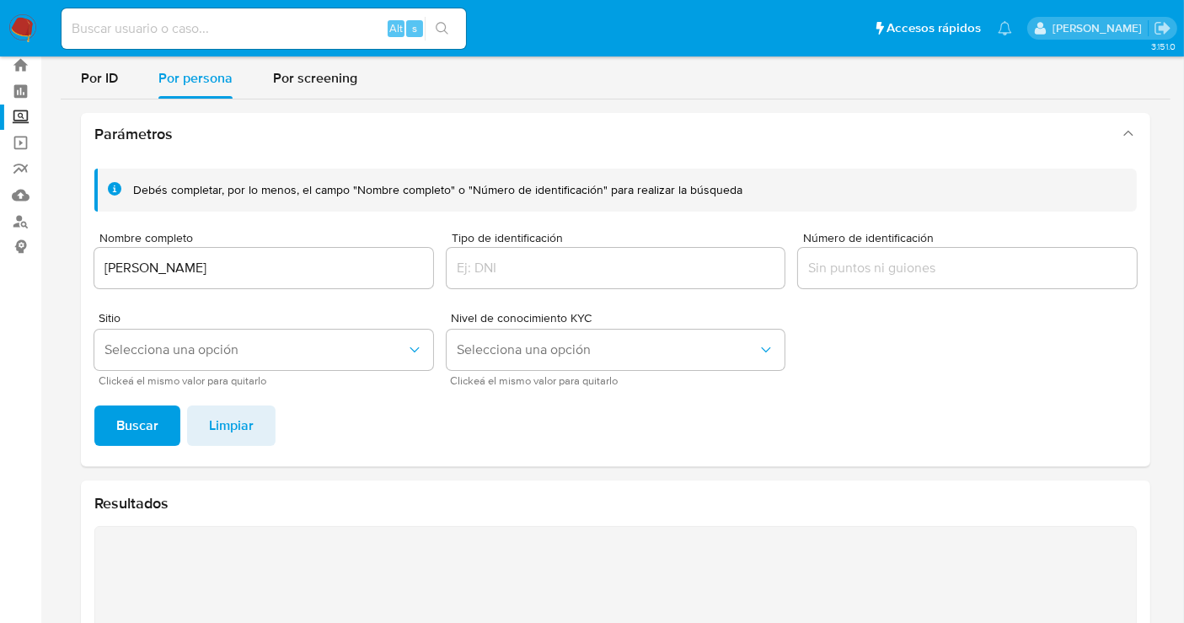
scroll to position [14, 0]
